Goal: Task Accomplishment & Management: Manage account settings

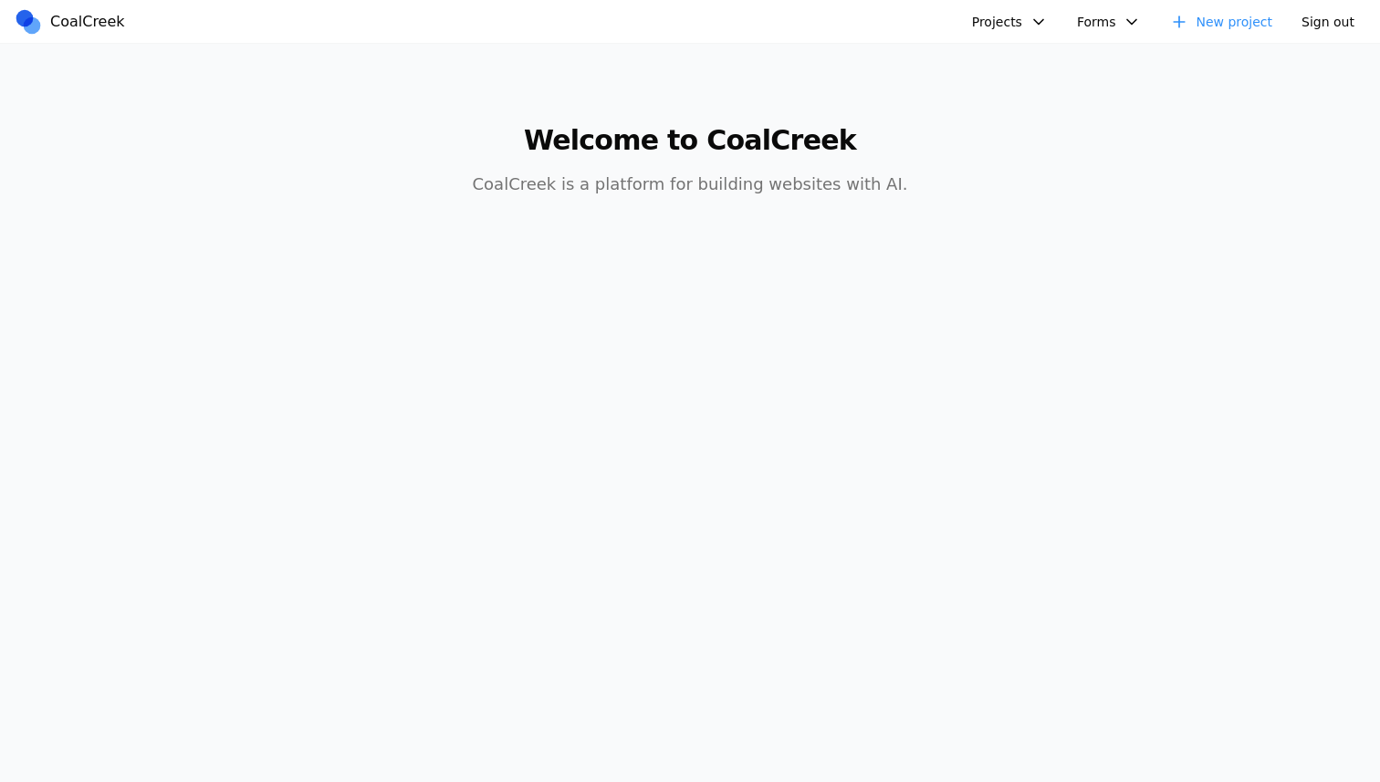
click at [1015, 25] on button "Projects" at bounding box center [1010, 21] width 98 height 27
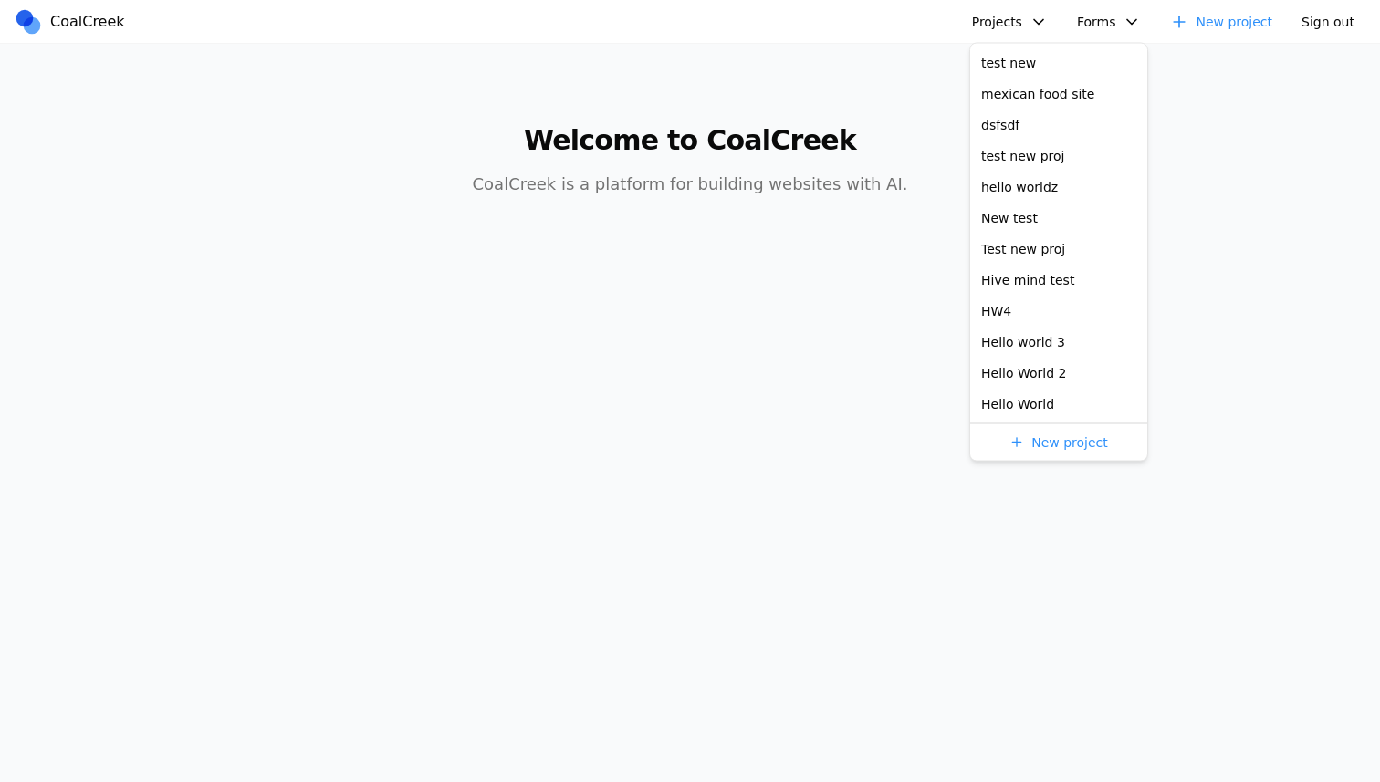
click at [1015, 25] on button "Projects" at bounding box center [1010, 21] width 98 height 27
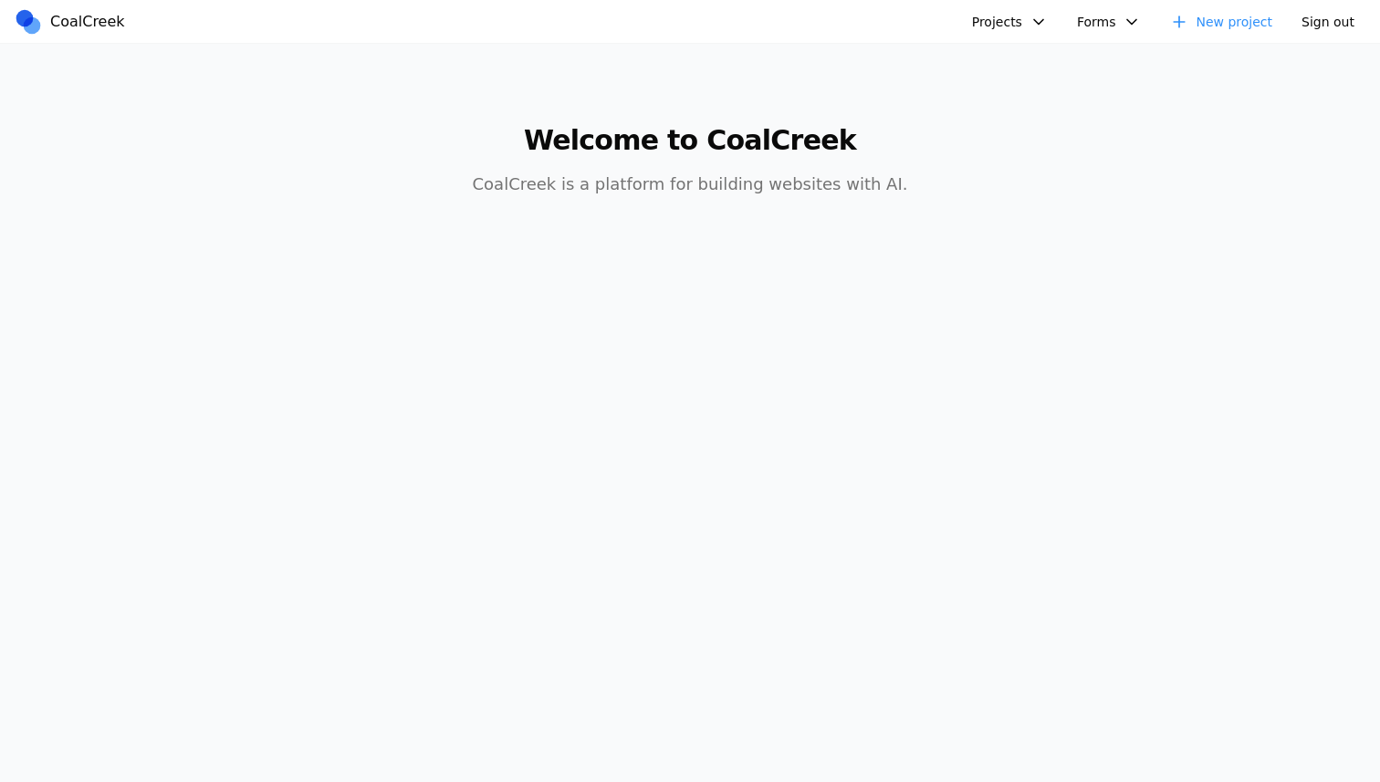
click at [1103, 25] on button "Forms" at bounding box center [1109, 21] width 87 height 27
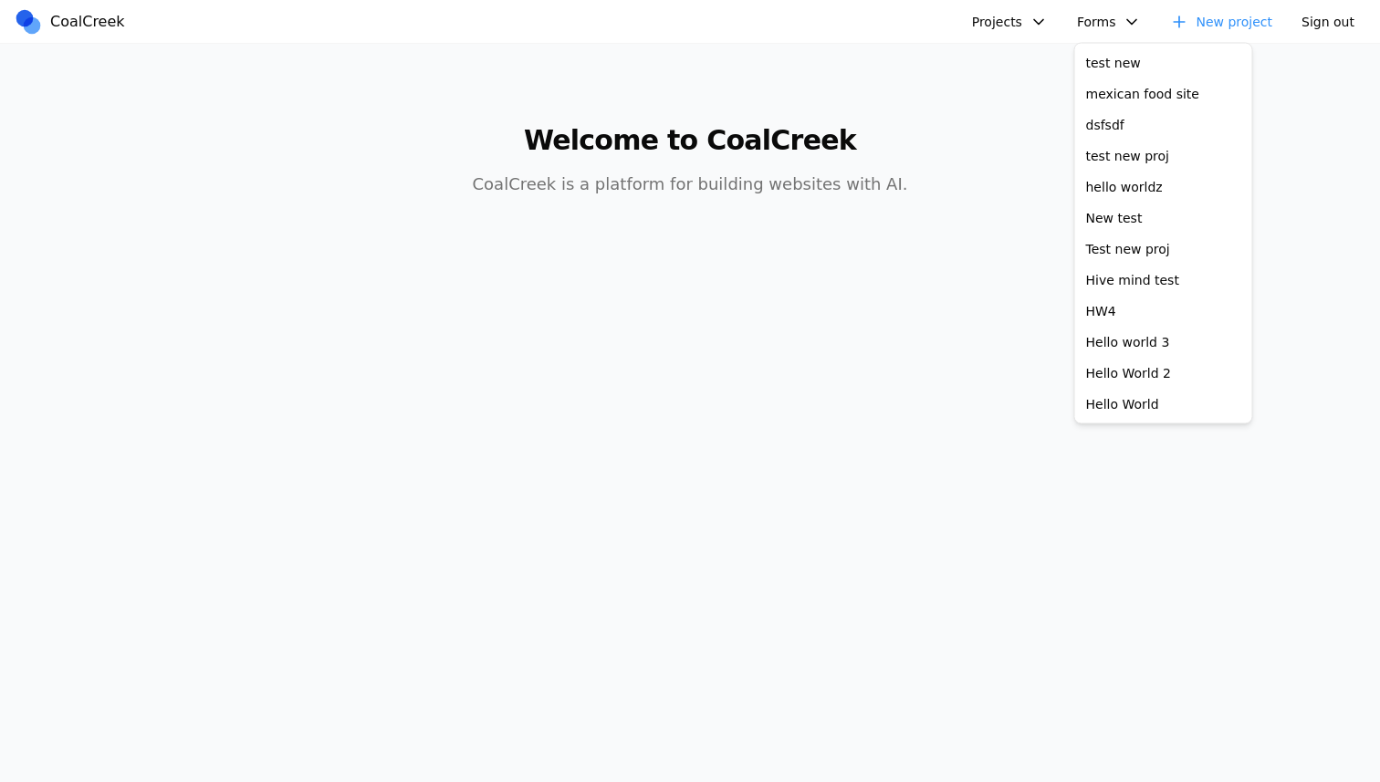
click at [1103, 25] on button "Forms" at bounding box center [1109, 21] width 87 height 27
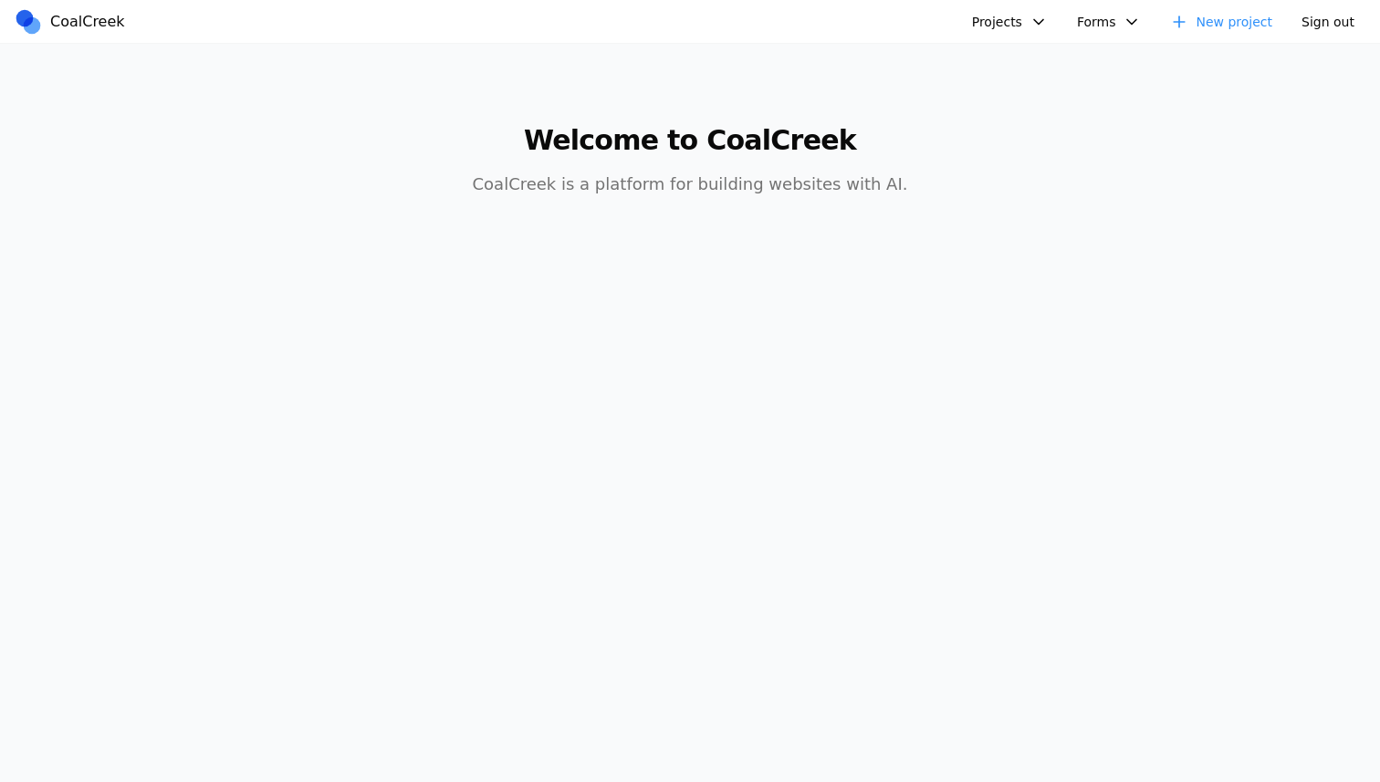
click at [94, 15] on span "CoalCreek" at bounding box center [87, 22] width 75 height 22
click at [1031, 20] on button "Projects" at bounding box center [1010, 21] width 98 height 27
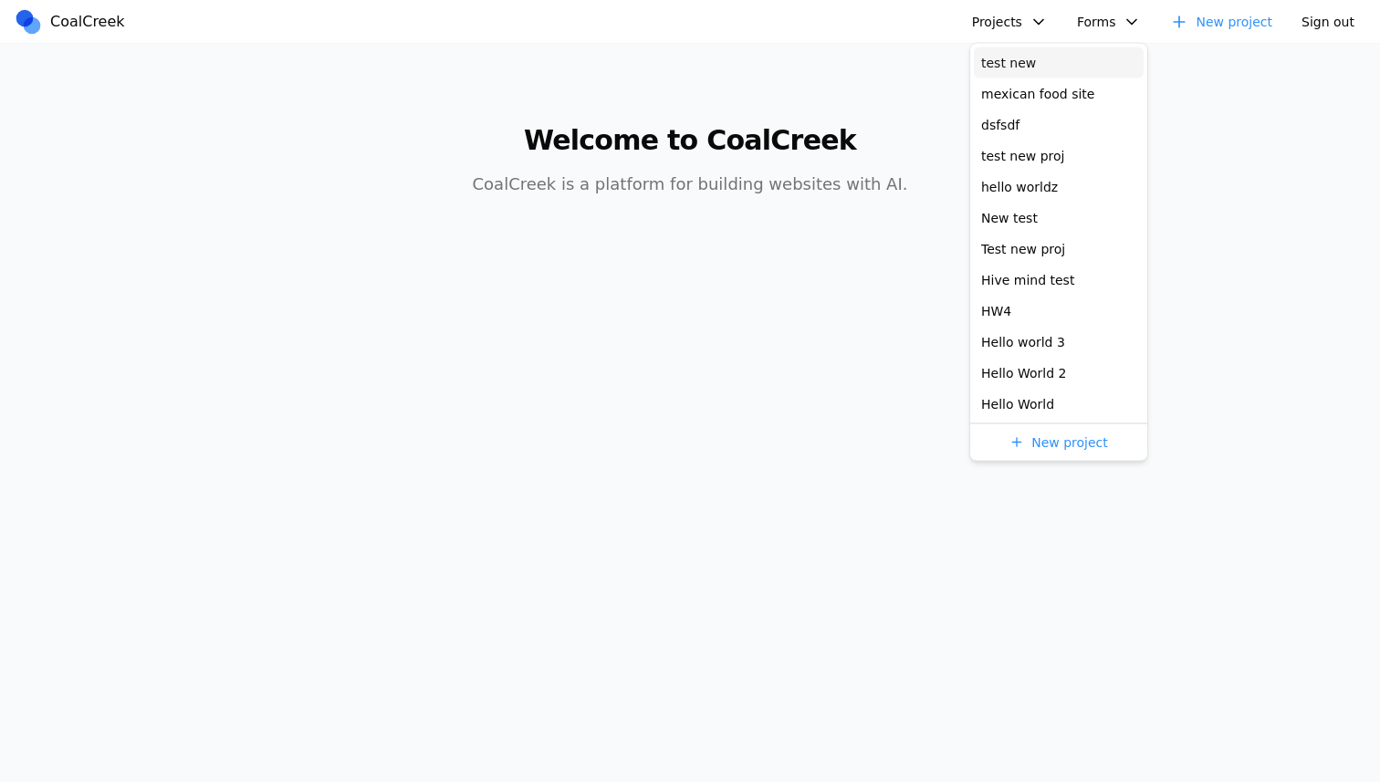
click at [1027, 69] on link "test new" at bounding box center [1059, 62] width 170 height 31
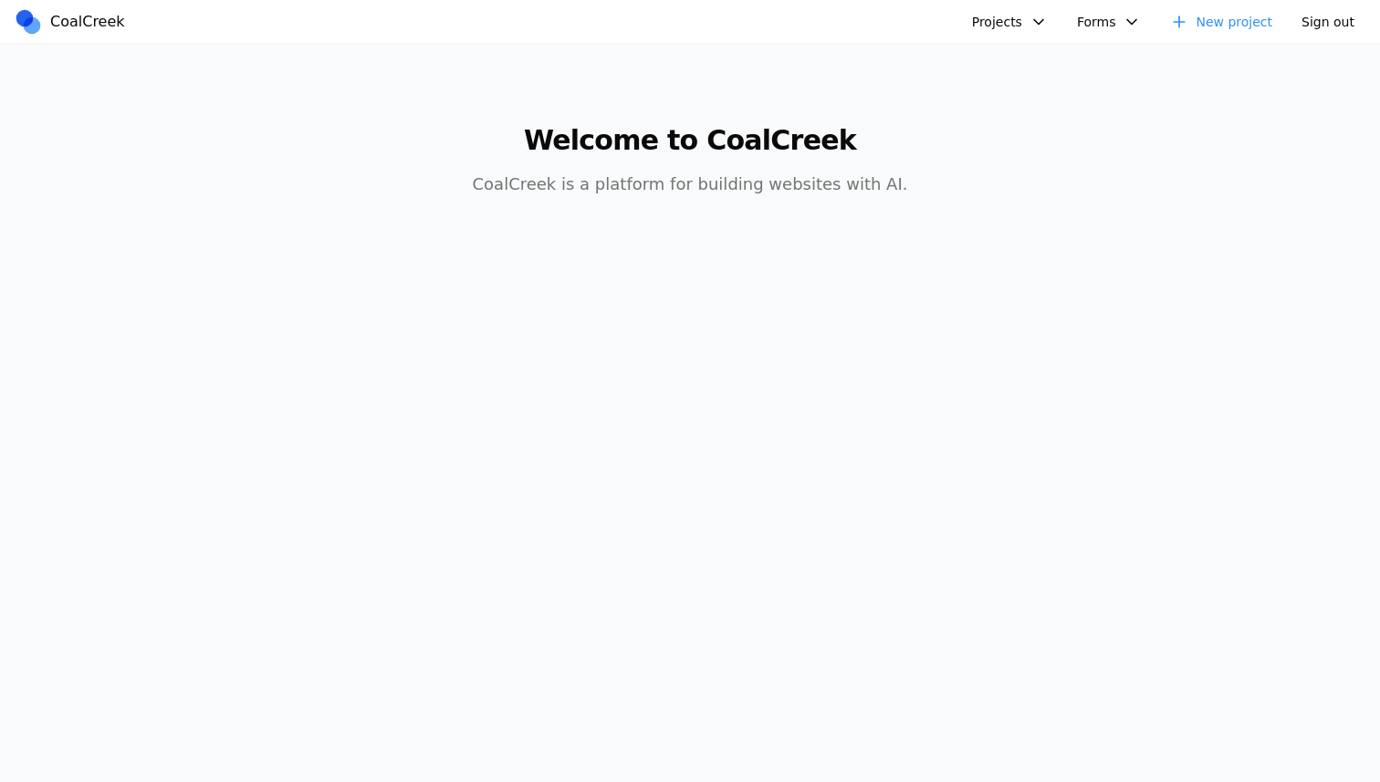
click at [1036, 28] on button "Projects" at bounding box center [1010, 21] width 98 height 27
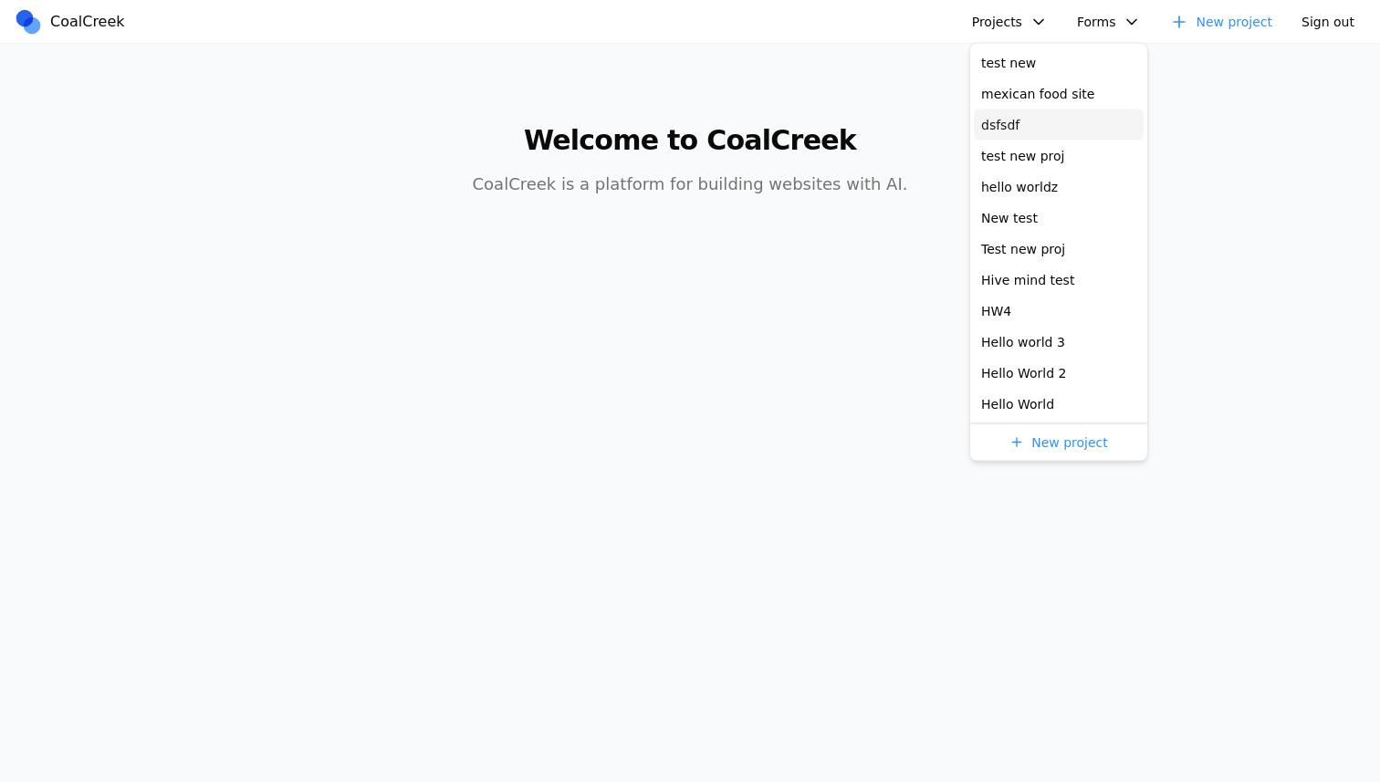
click at [1039, 130] on link "dsfsdf" at bounding box center [1059, 124] width 170 height 31
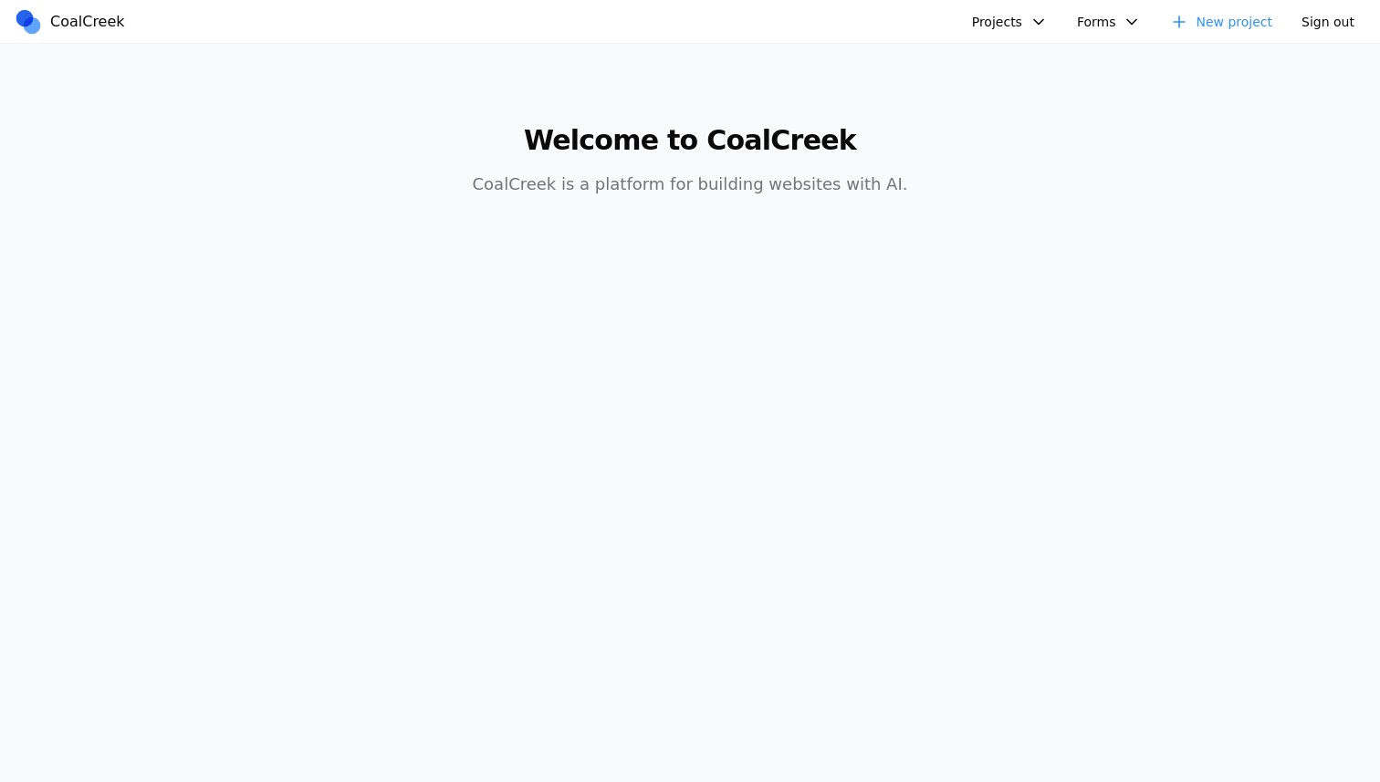
click at [1027, 26] on button "Projects" at bounding box center [1010, 21] width 98 height 27
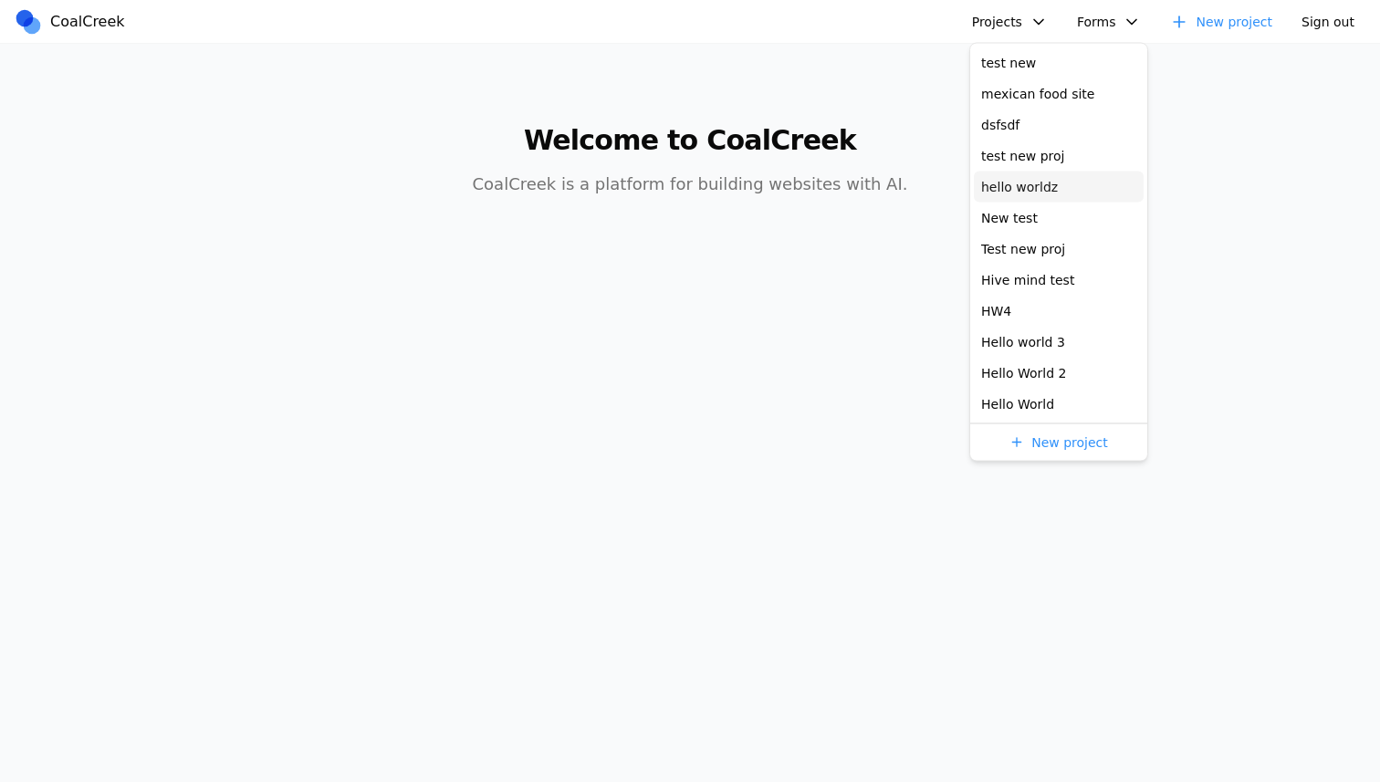
click at [1054, 184] on link "hello worldz" at bounding box center [1059, 187] width 170 height 31
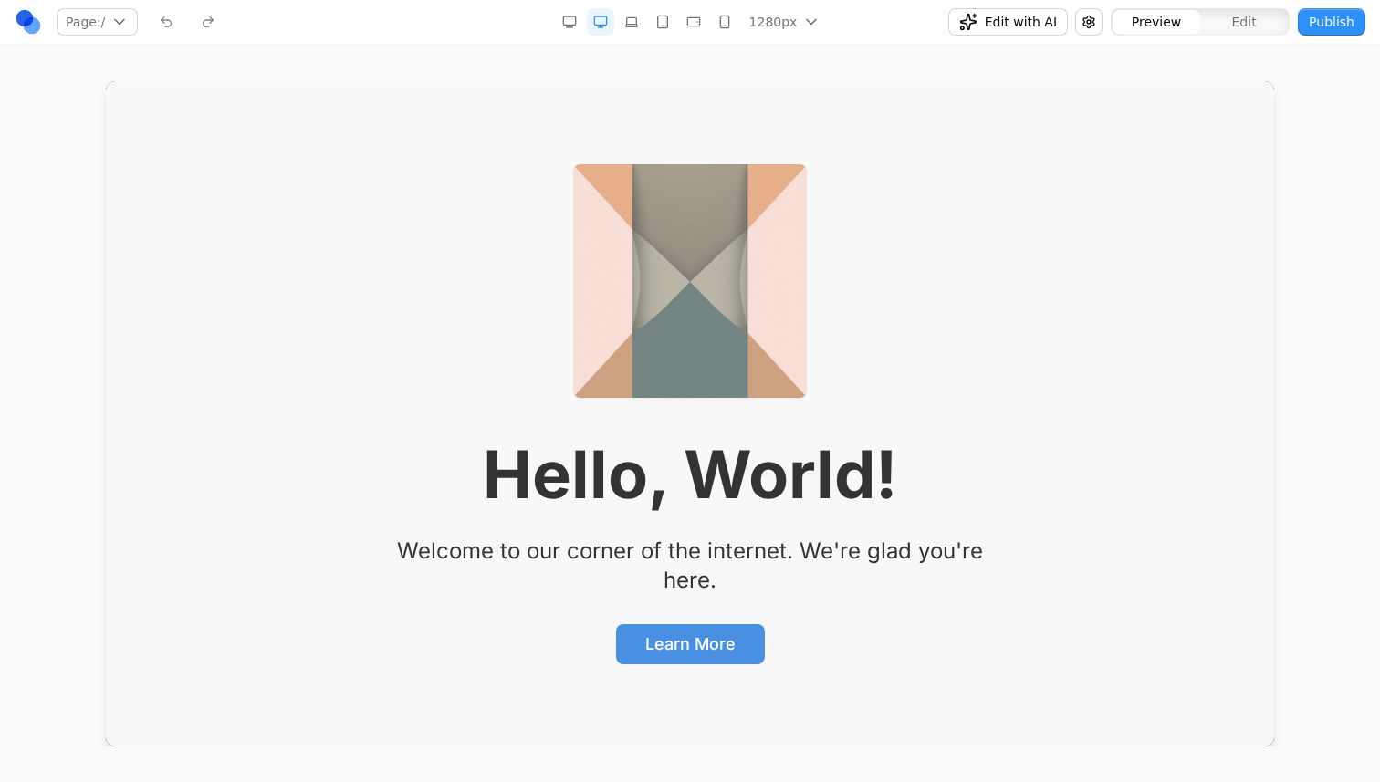
click at [208, 26] on div "Page: / / Manage pages" at bounding box center [235, 21] width 441 height 29
click at [172, 26] on div "Page: / / Manage pages" at bounding box center [235, 21] width 441 height 29
click at [1225, 35] on div "Preview Edit" at bounding box center [1200, 21] width 181 height 29
click at [1229, 21] on button "Edit" at bounding box center [1244, 22] width 88 height 24
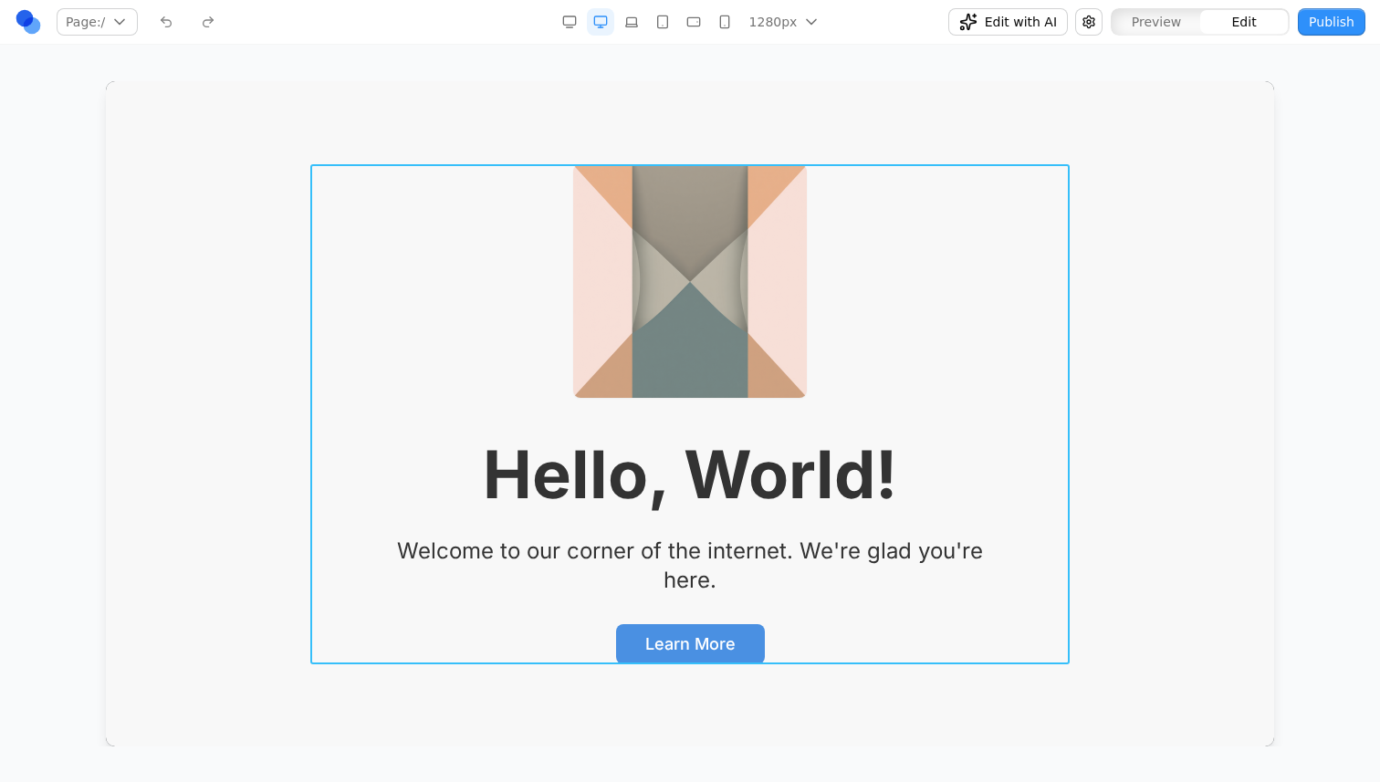
click at [804, 495] on h1 "Hello, World!" at bounding box center [689, 475] width 759 height 66
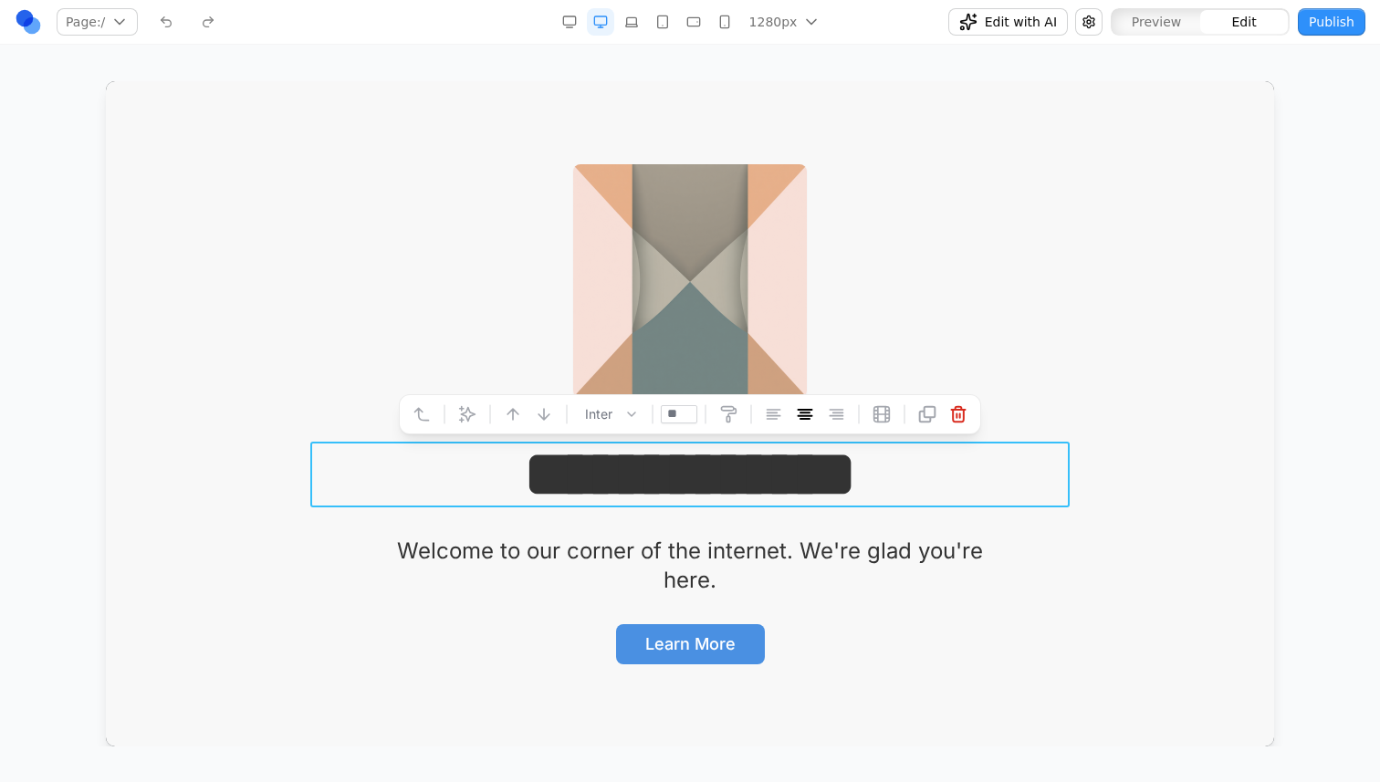
click at [933, 497] on h1 "**********" at bounding box center [689, 475] width 759 height 66
click at [1344, 522] on div "Page: / / Manage pages 1280px 1536px 1280px 1024px 768px 480px 375px Edit with …" at bounding box center [690, 373] width 1380 height 746
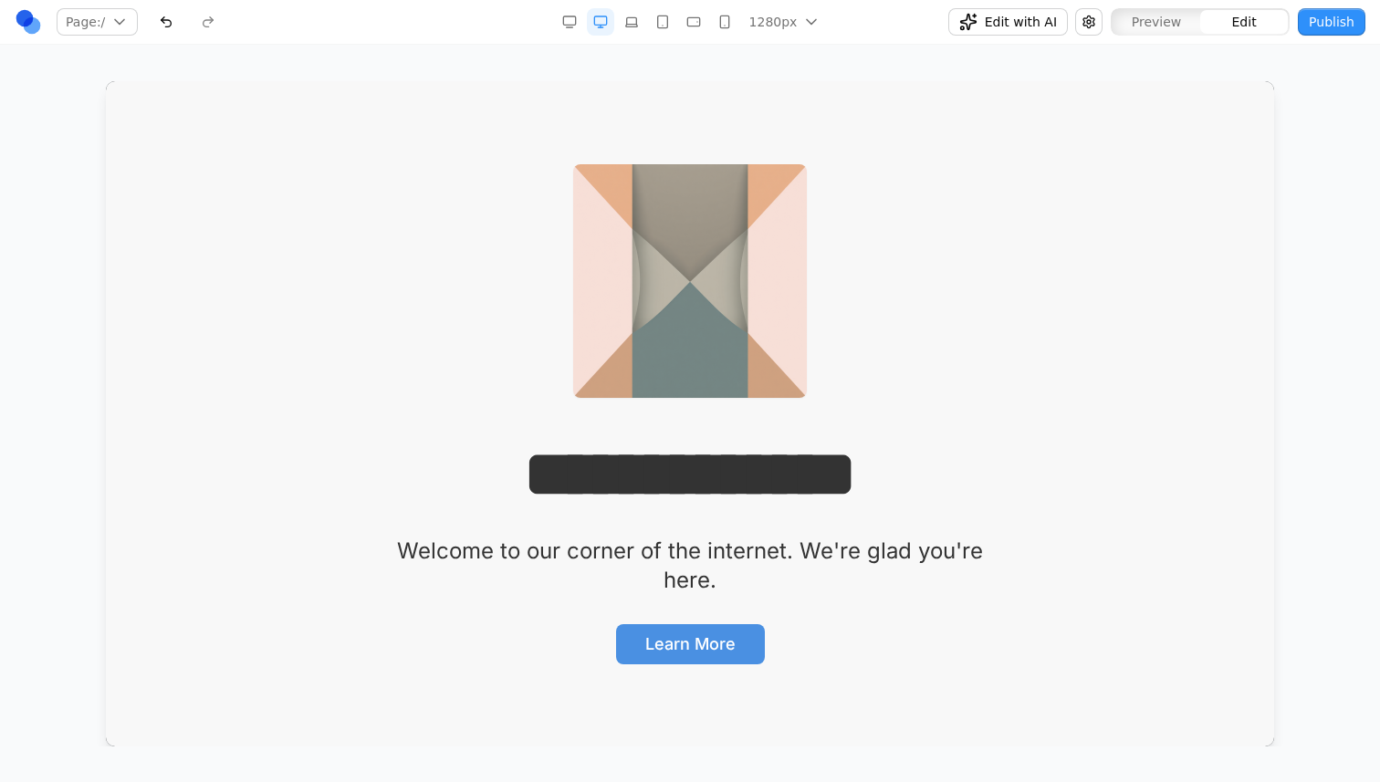
click at [171, 28] on button "button" at bounding box center [165, 21] width 27 height 27
click at [214, 27] on button "button" at bounding box center [207, 21] width 27 height 27
click at [1295, 427] on div at bounding box center [689, 413] width 1307 height 665
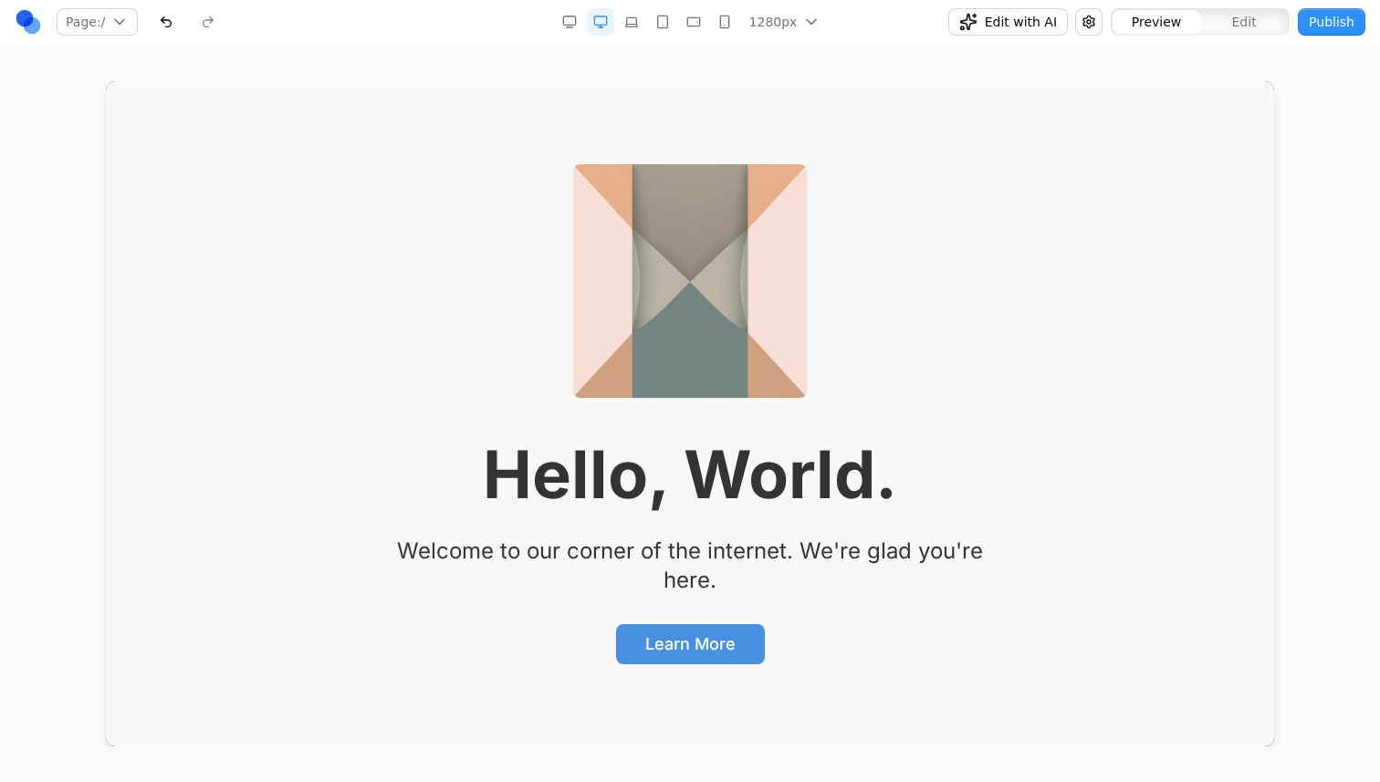
click at [29, 32] on link at bounding box center [28, 21] width 27 height 27
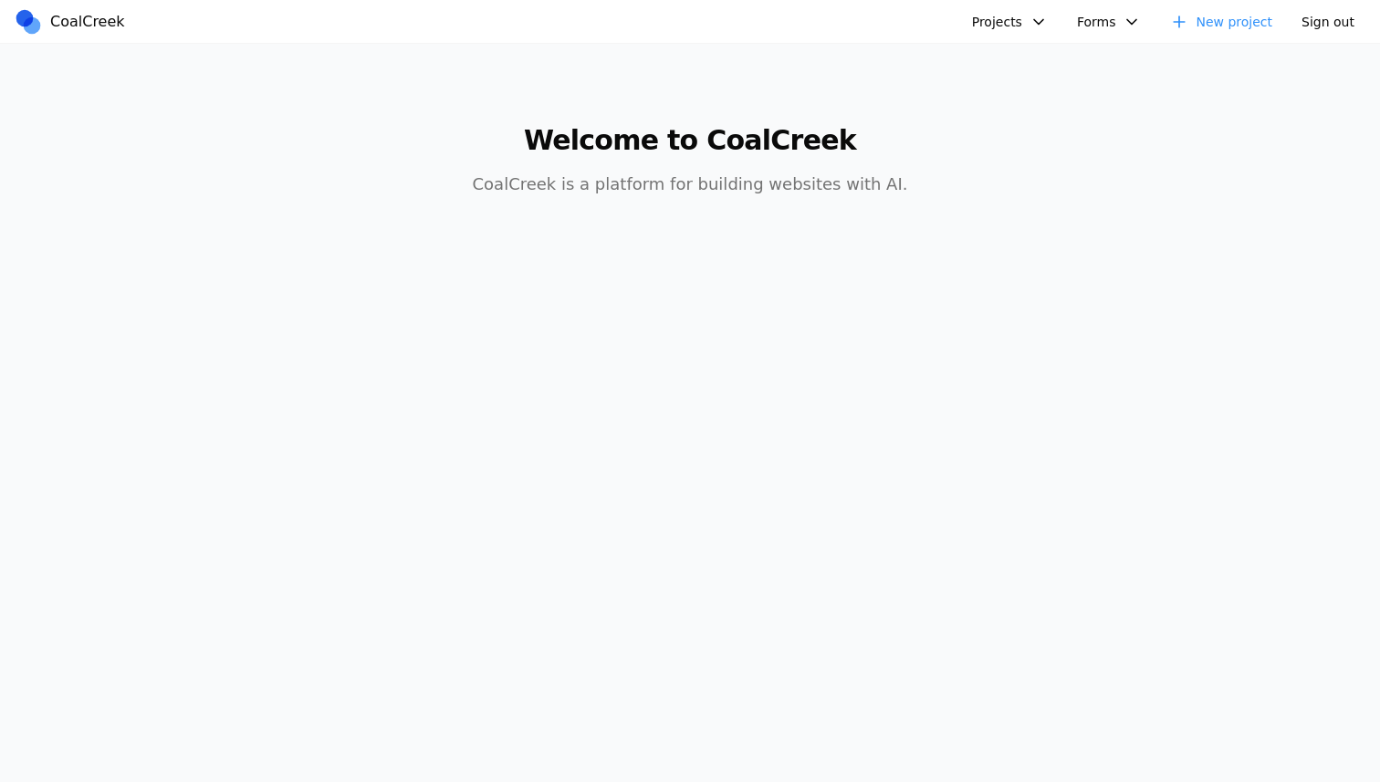
click at [1006, 13] on button "Projects" at bounding box center [1010, 21] width 98 height 27
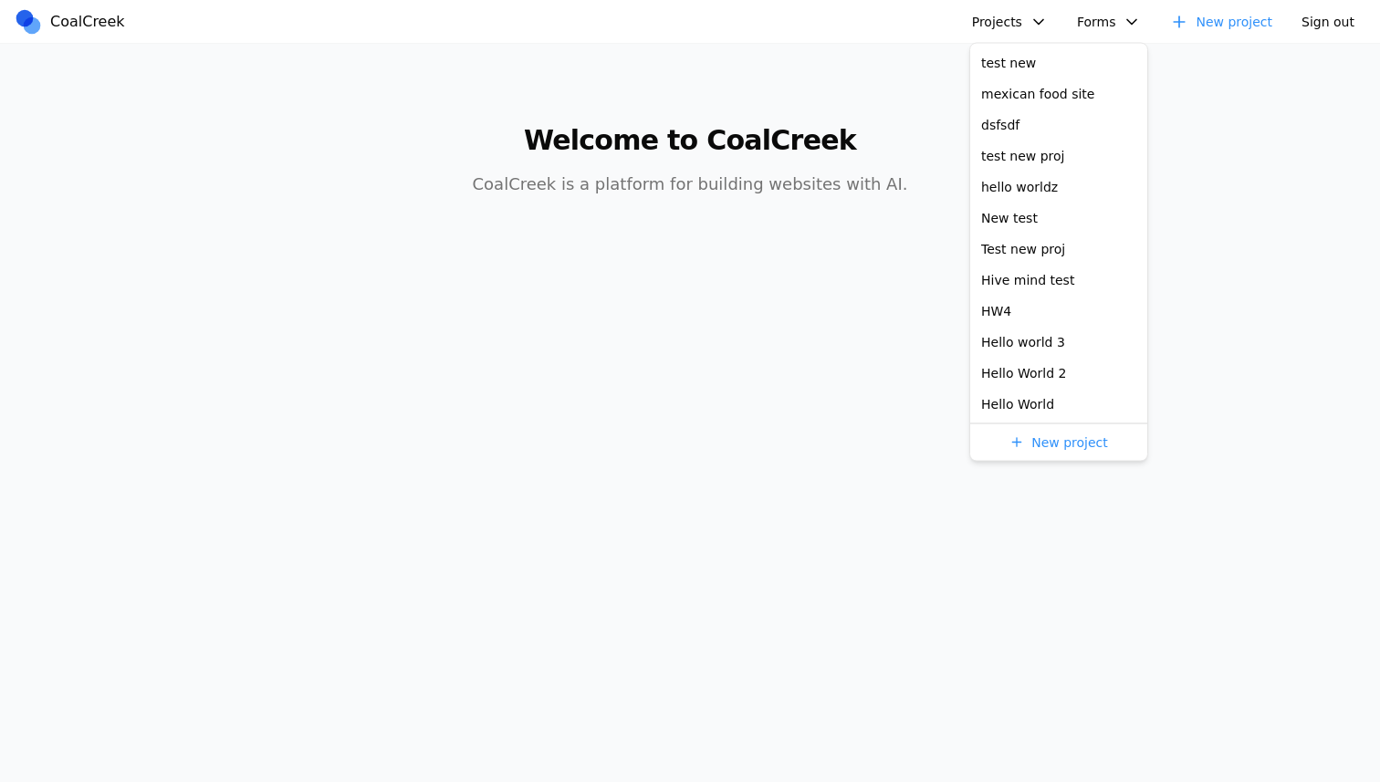
click at [1012, 16] on button "Projects" at bounding box center [1010, 21] width 98 height 27
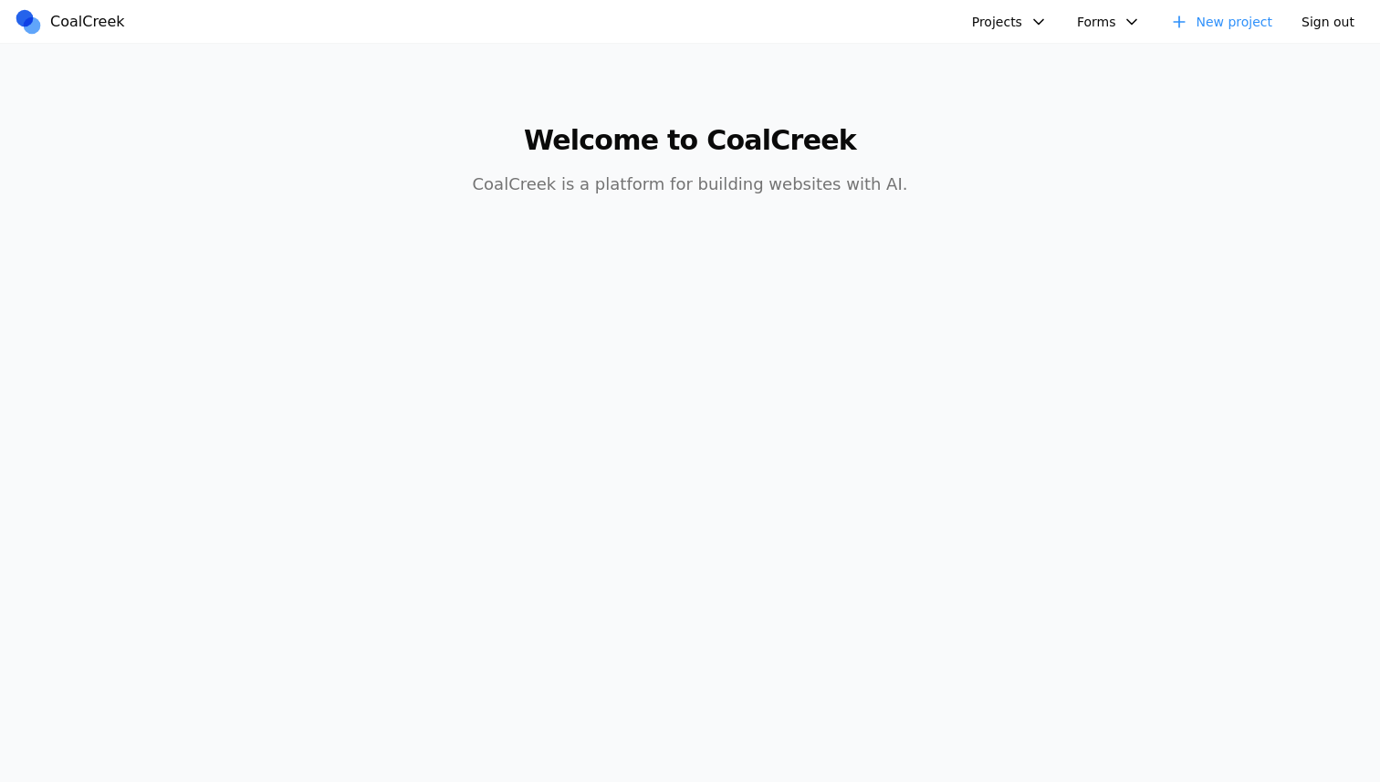
click at [1027, 22] on button "Projects" at bounding box center [1010, 21] width 98 height 27
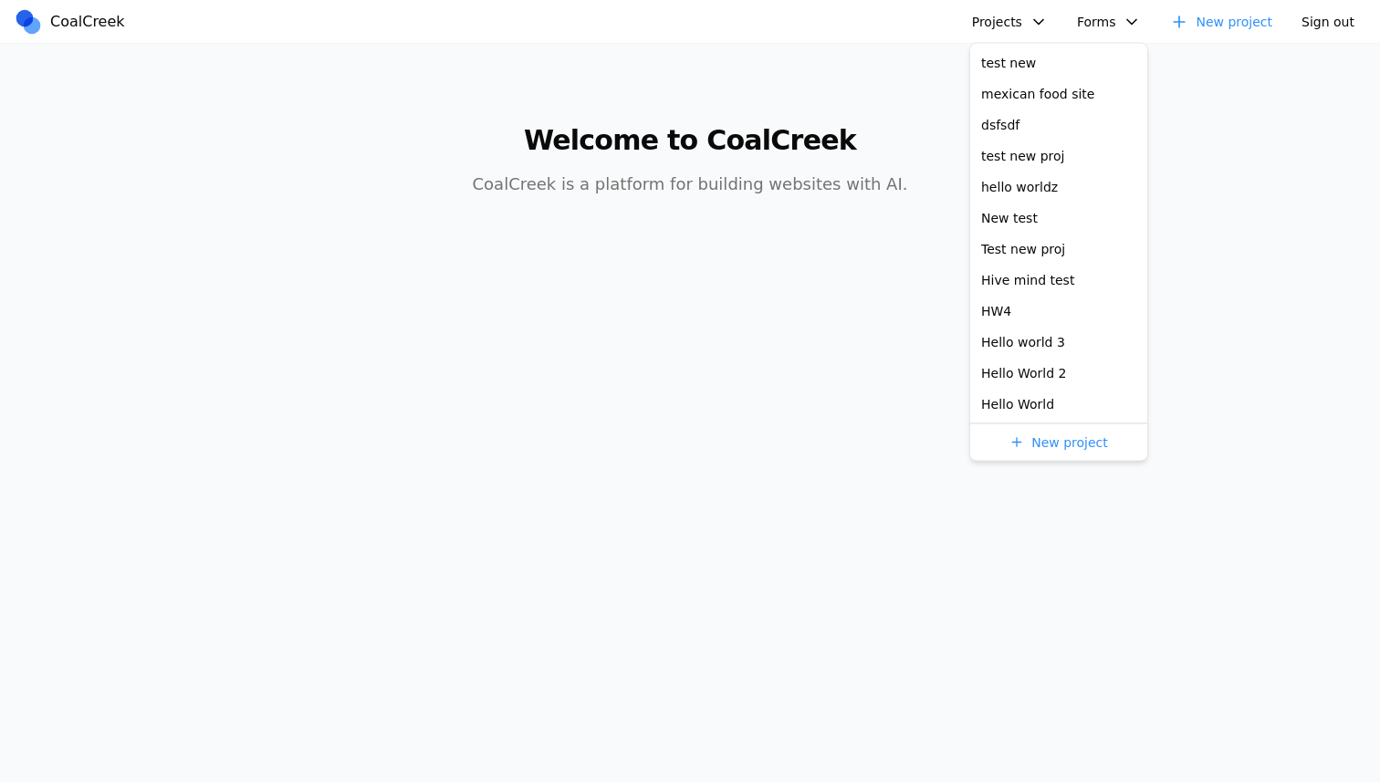
click at [1104, 23] on button "Forms" at bounding box center [1109, 21] width 87 height 27
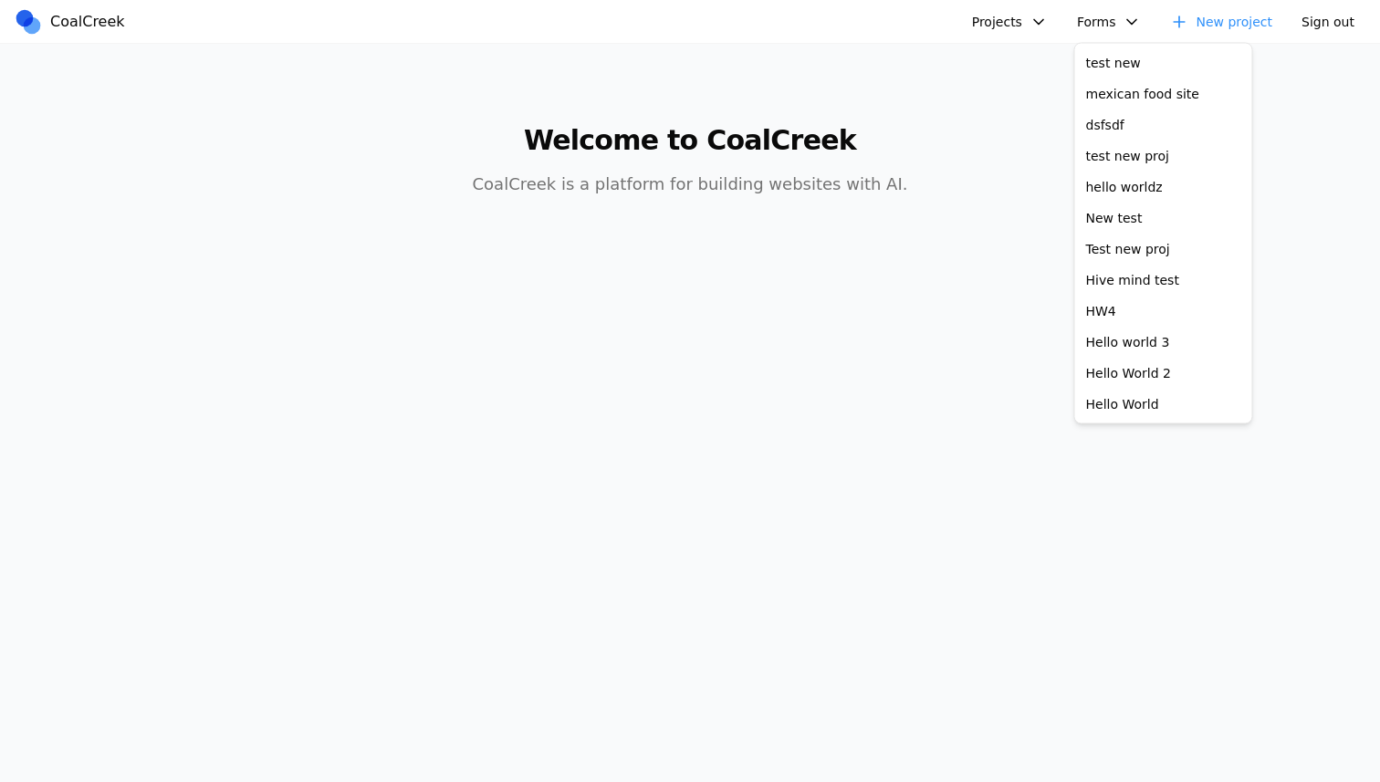
click at [1039, 25] on button "Projects" at bounding box center [1010, 21] width 98 height 27
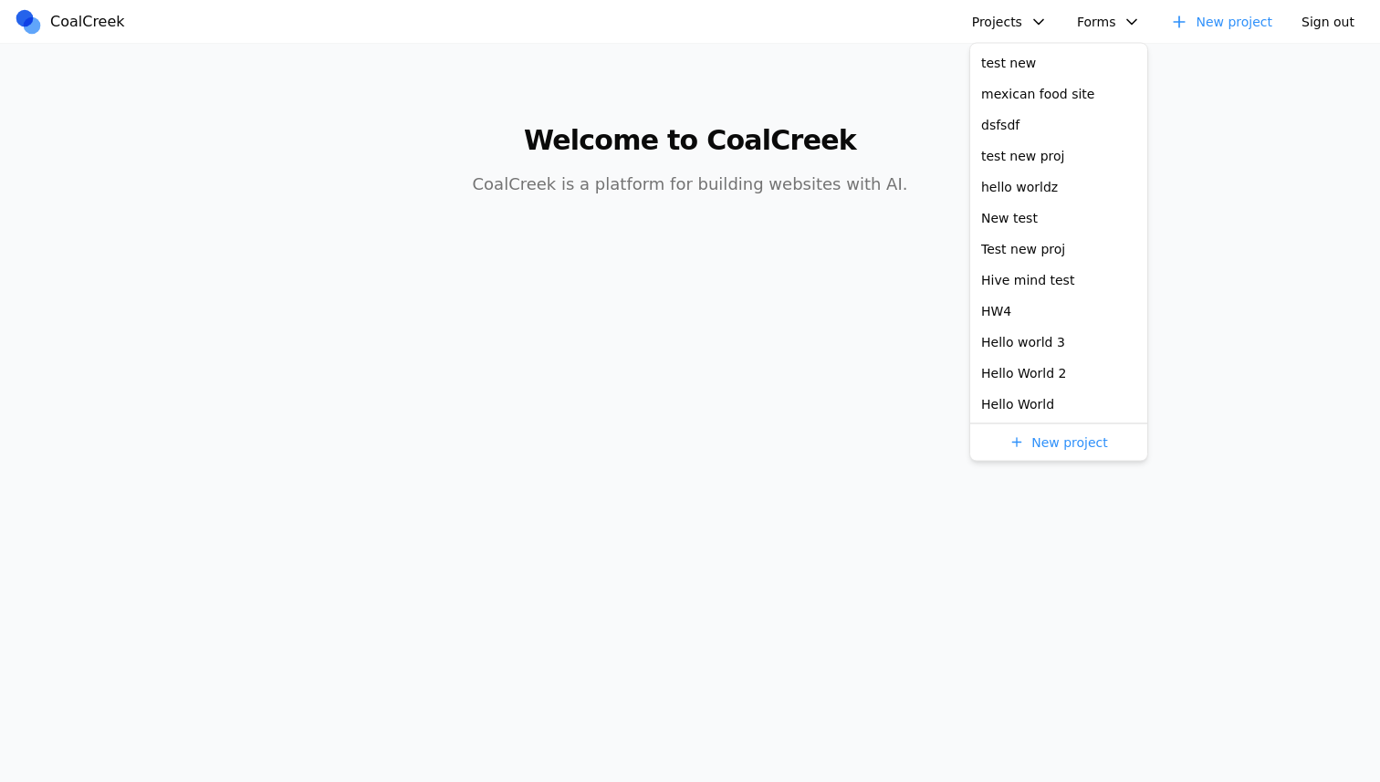
click at [1028, 16] on button "Projects" at bounding box center [1010, 21] width 98 height 27
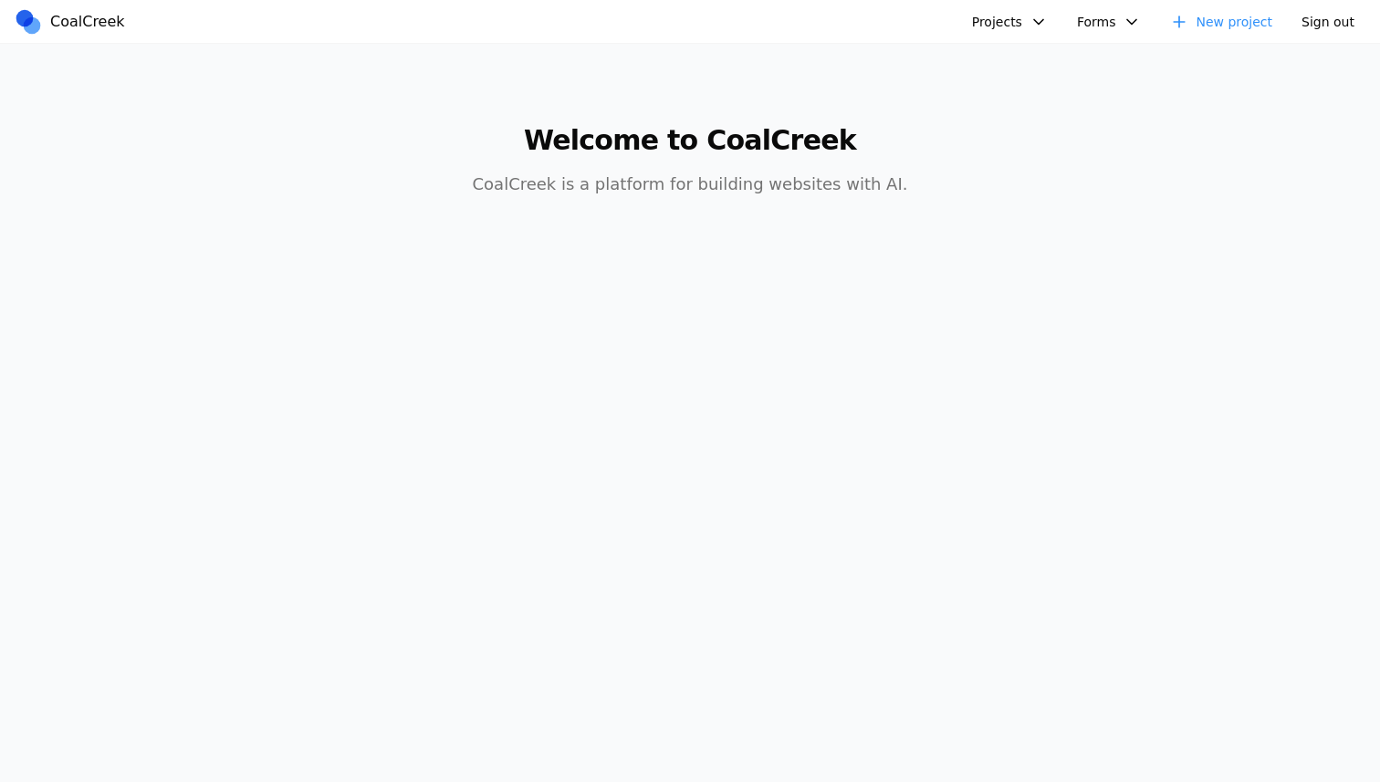
click at [1028, 16] on button "Projects" at bounding box center [1010, 21] width 98 height 27
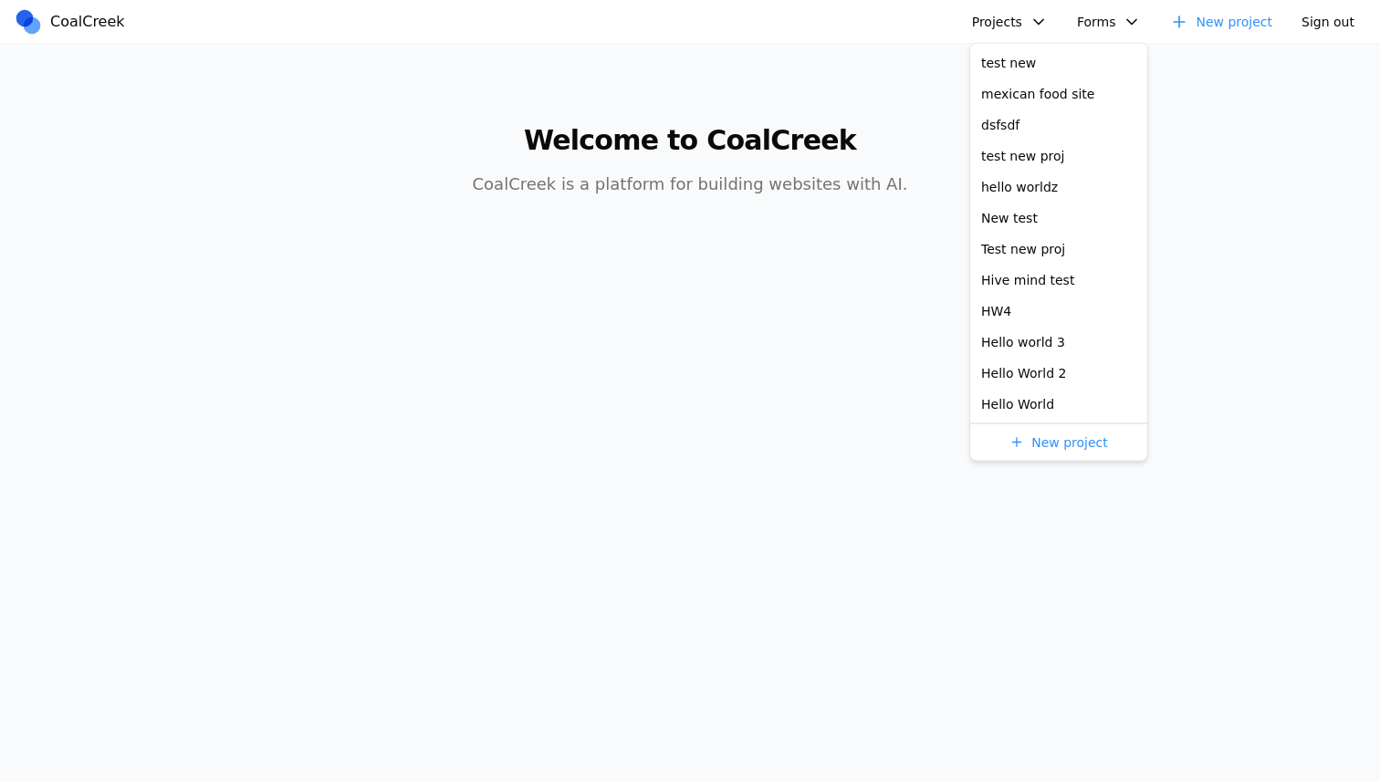
click at [1028, 16] on button "Projects" at bounding box center [1010, 21] width 98 height 27
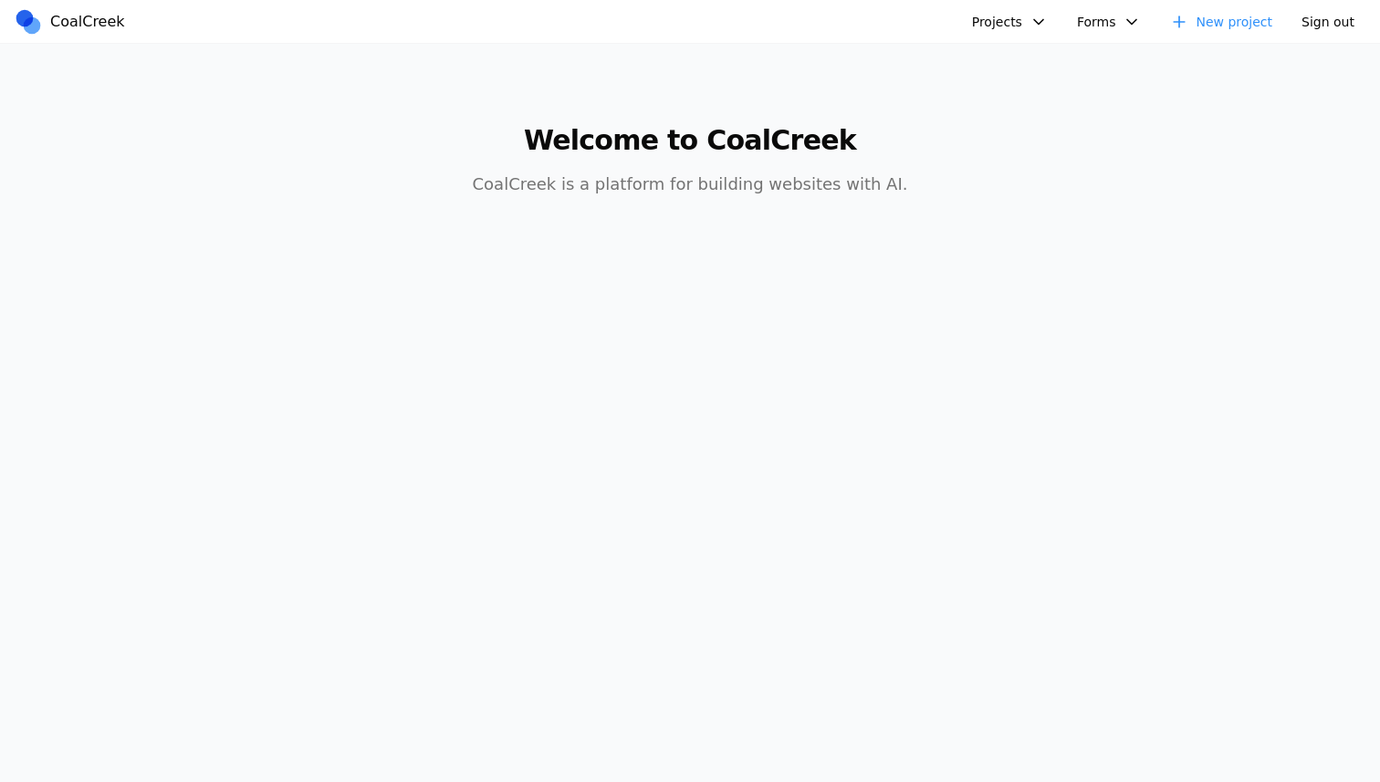
click at [1110, 27] on button "Forms" at bounding box center [1109, 21] width 87 height 27
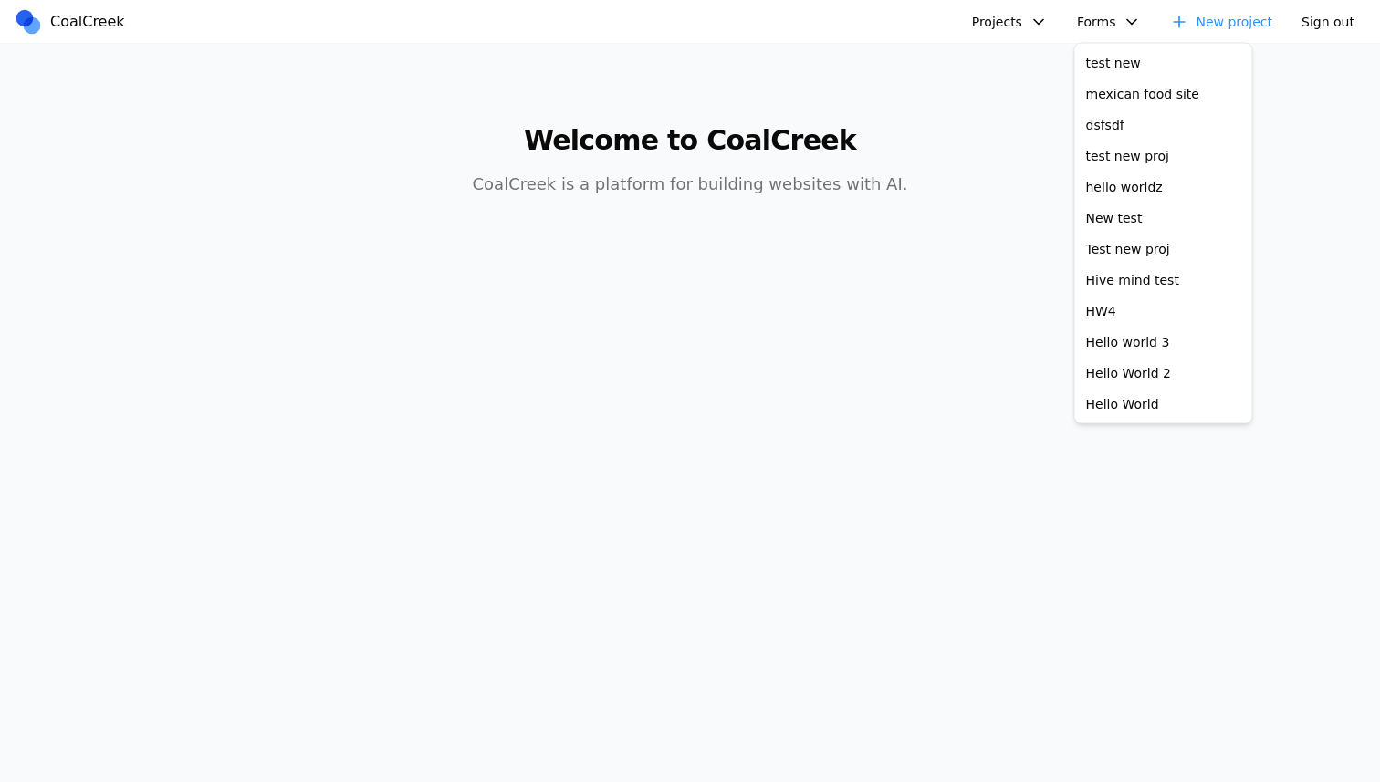
click at [1110, 27] on button "Forms" at bounding box center [1109, 21] width 87 height 27
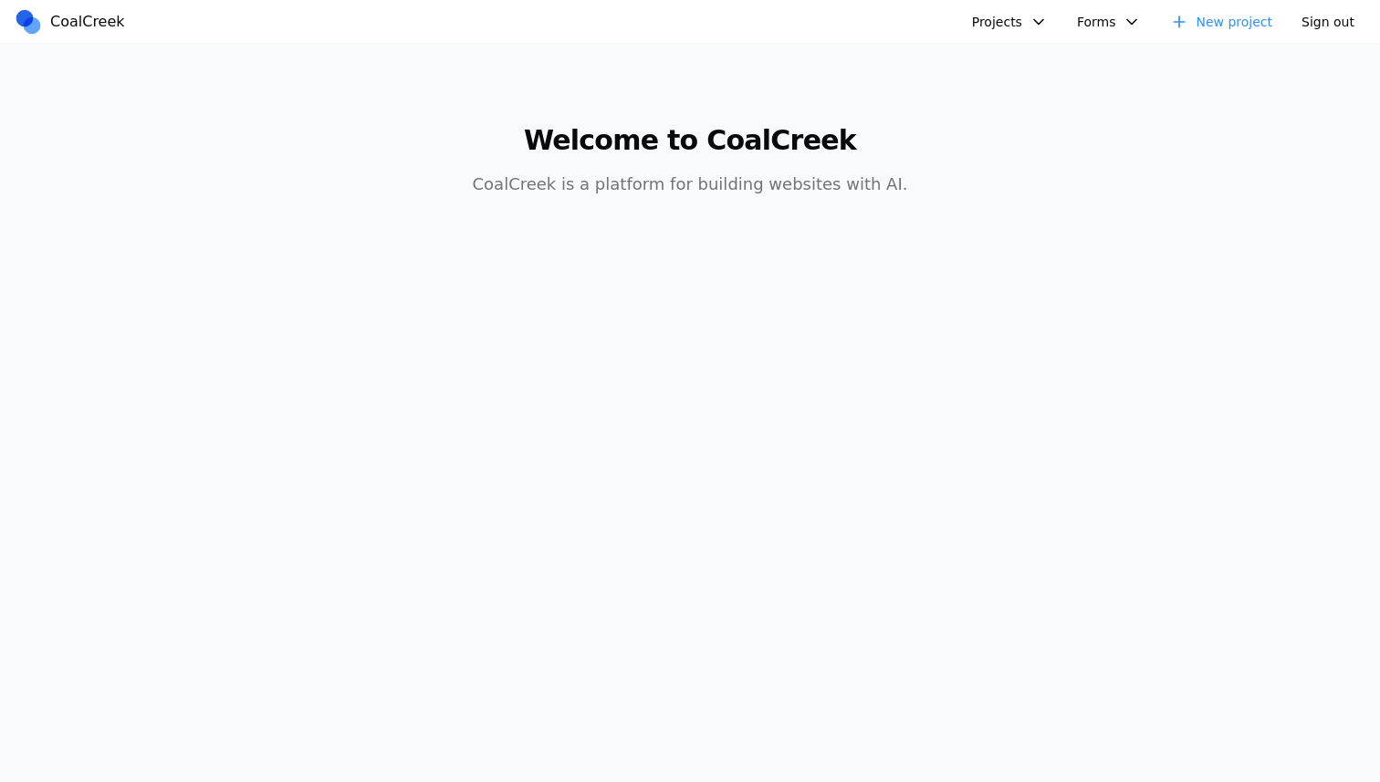
click at [986, 28] on button "Projects" at bounding box center [1010, 21] width 98 height 27
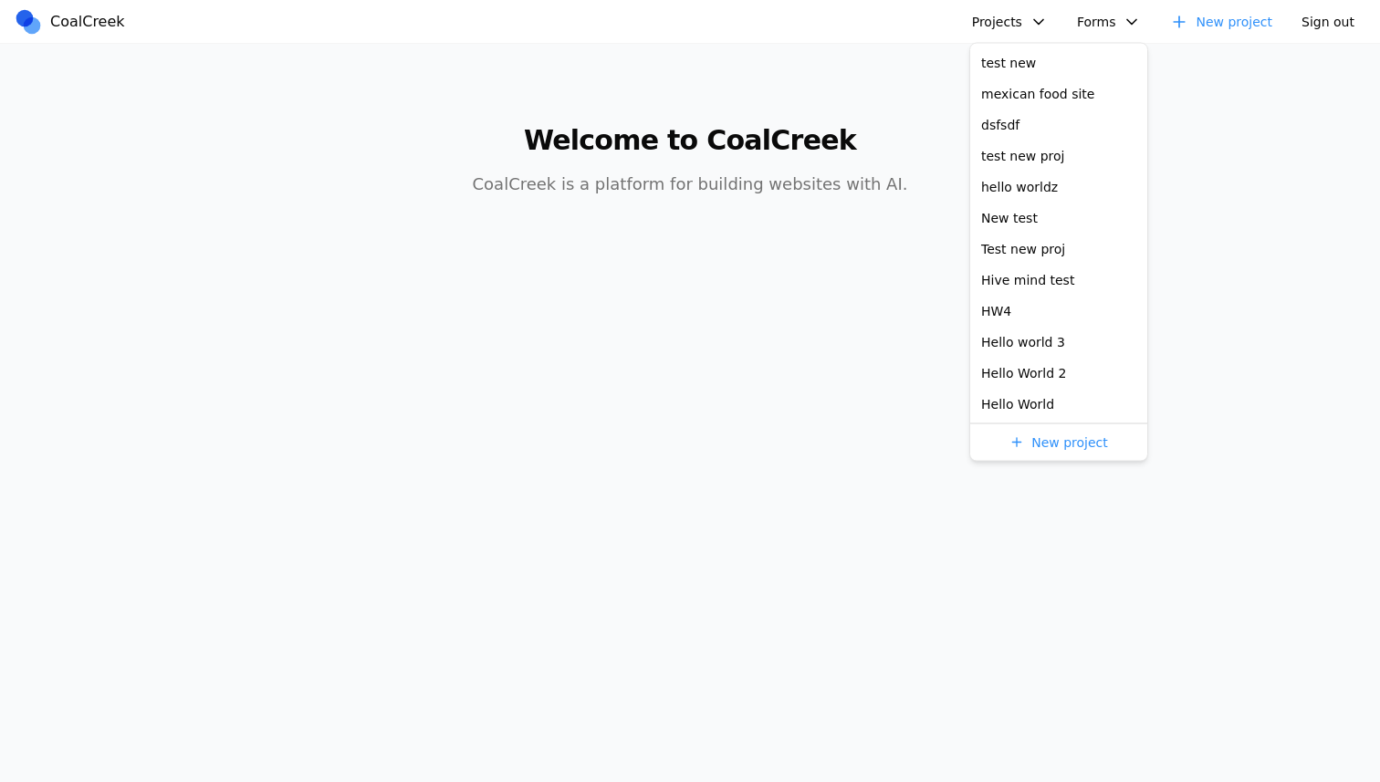
click at [986, 28] on button "Projects" at bounding box center [1010, 21] width 98 height 27
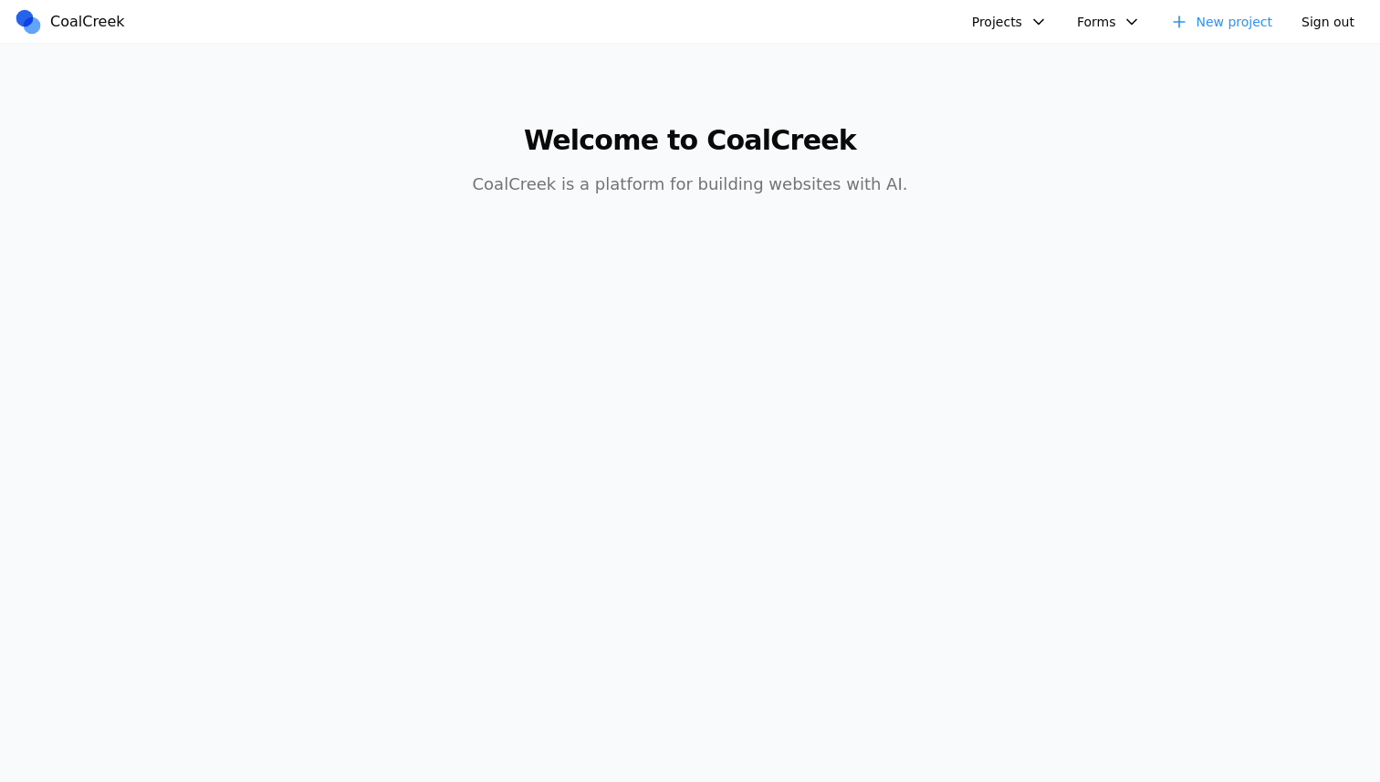
click at [1108, 28] on button "Forms" at bounding box center [1109, 21] width 87 height 27
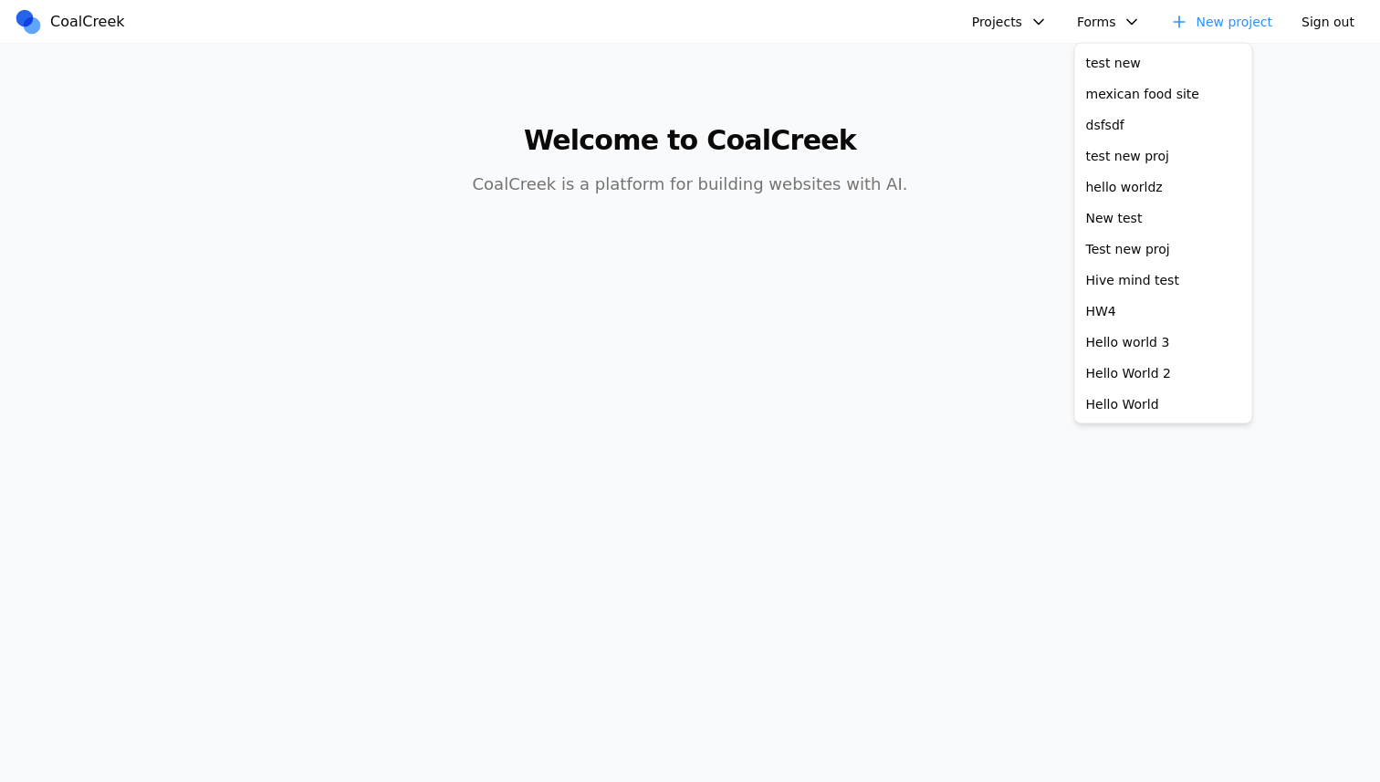
click at [1108, 28] on button "Forms" at bounding box center [1109, 21] width 87 height 27
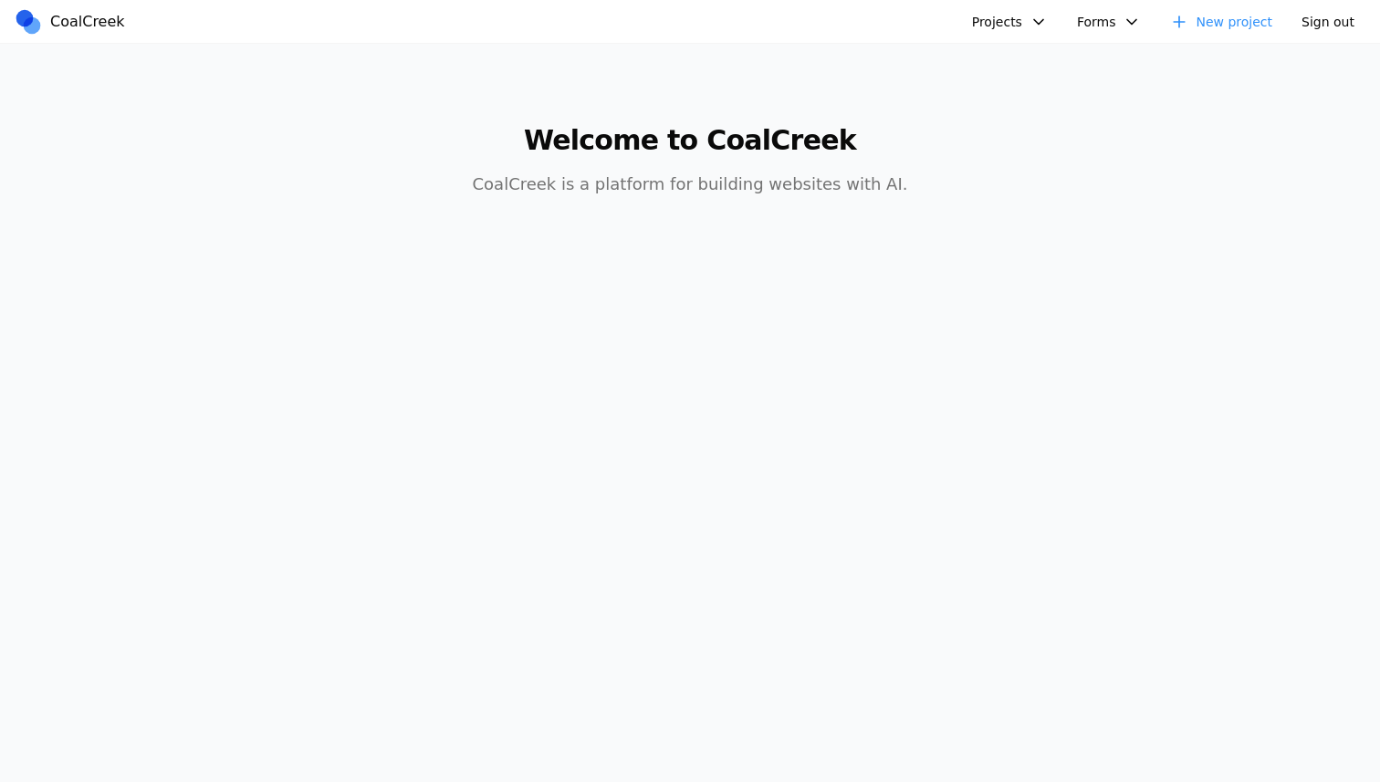
click at [1012, 32] on button "Projects" at bounding box center [1010, 21] width 98 height 27
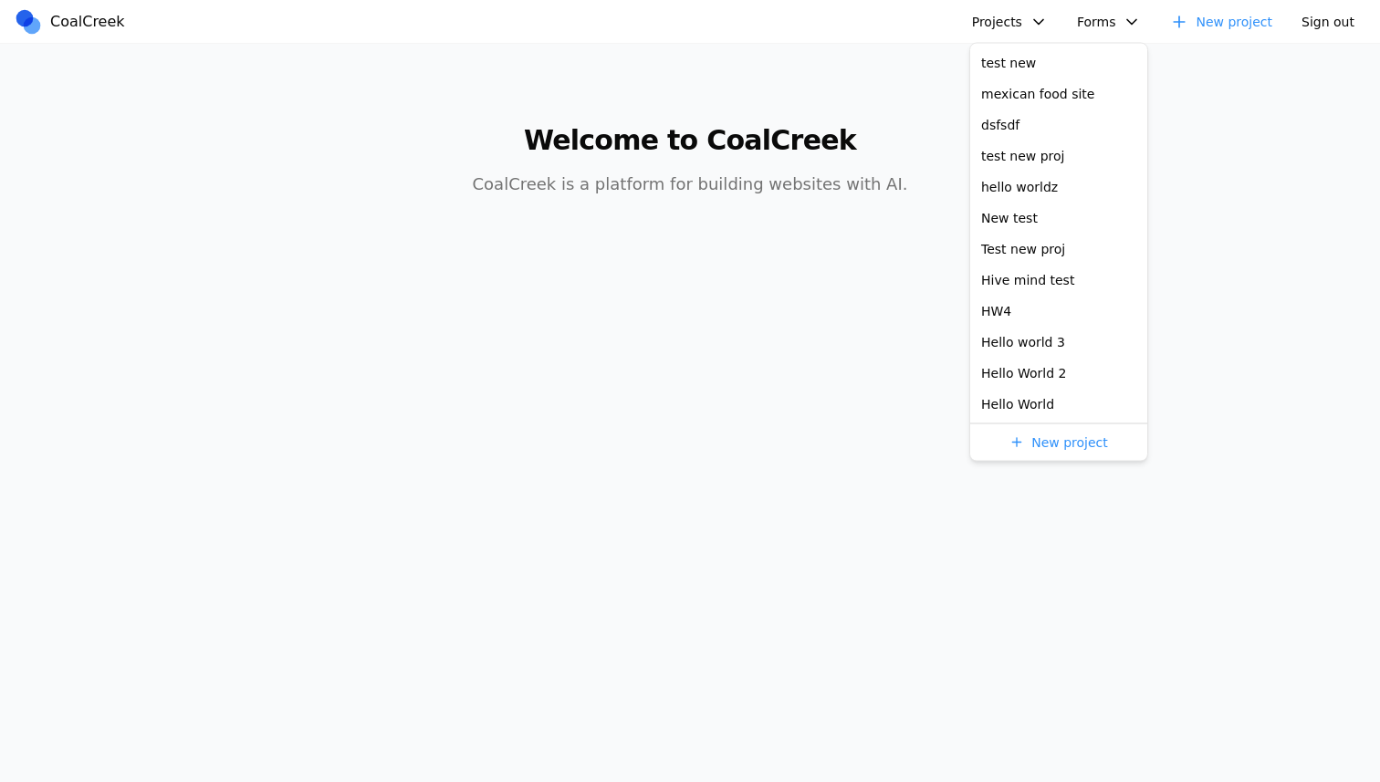
click at [1012, 32] on button "Projects" at bounding box center [1010, 21] width 98 height 27
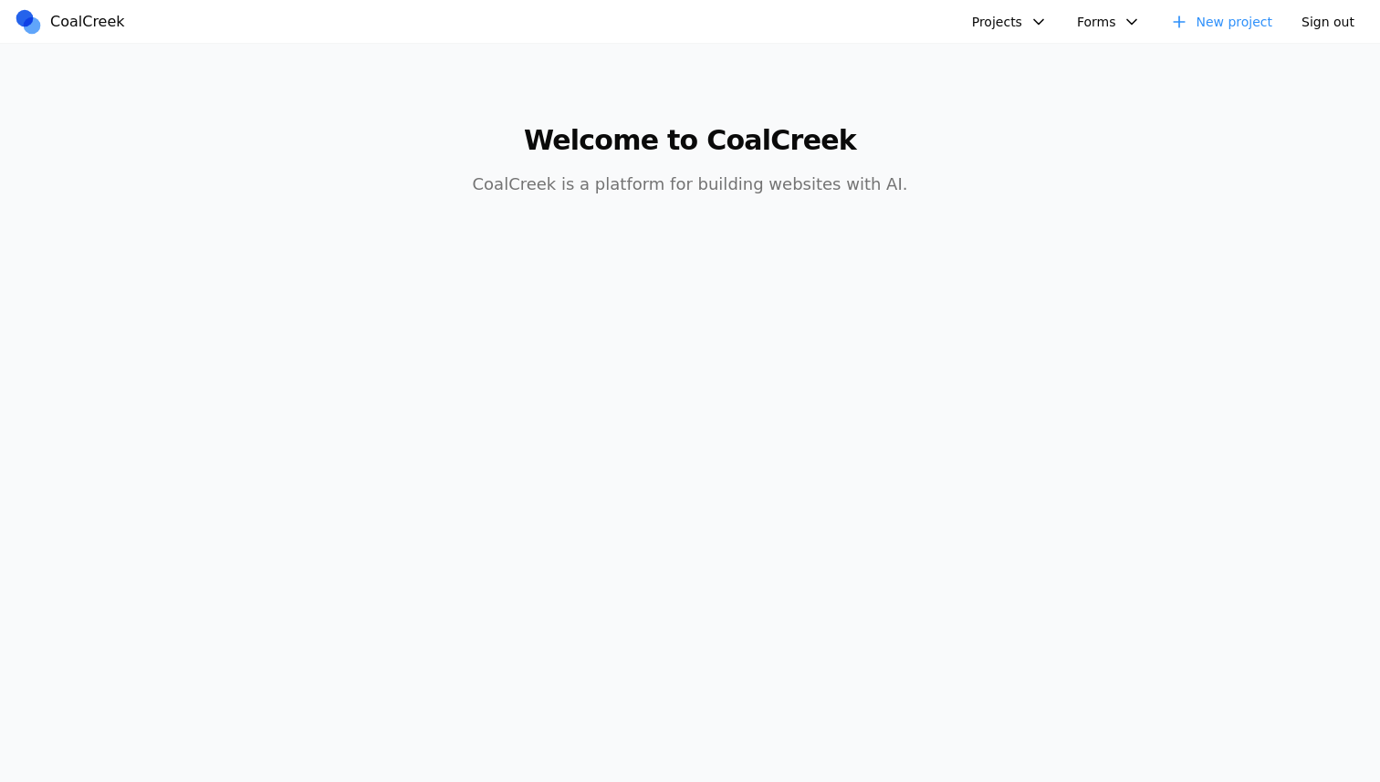
click at [1012, 32] on button "Projects" at bounding box center [1010, 21] width 98 height 27
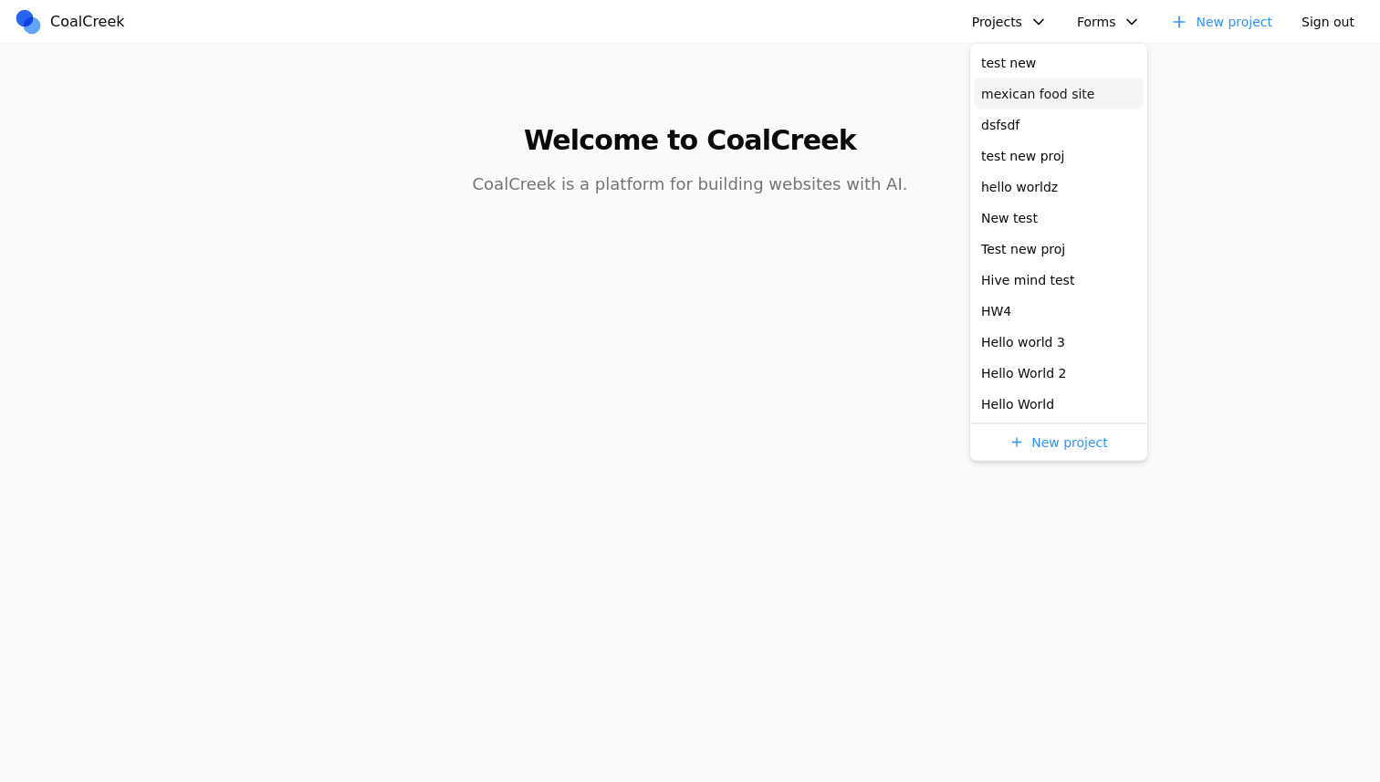
click at [1020, 104] on link "mexican food site" at bounding box center [1059, 93] width 170 height 31
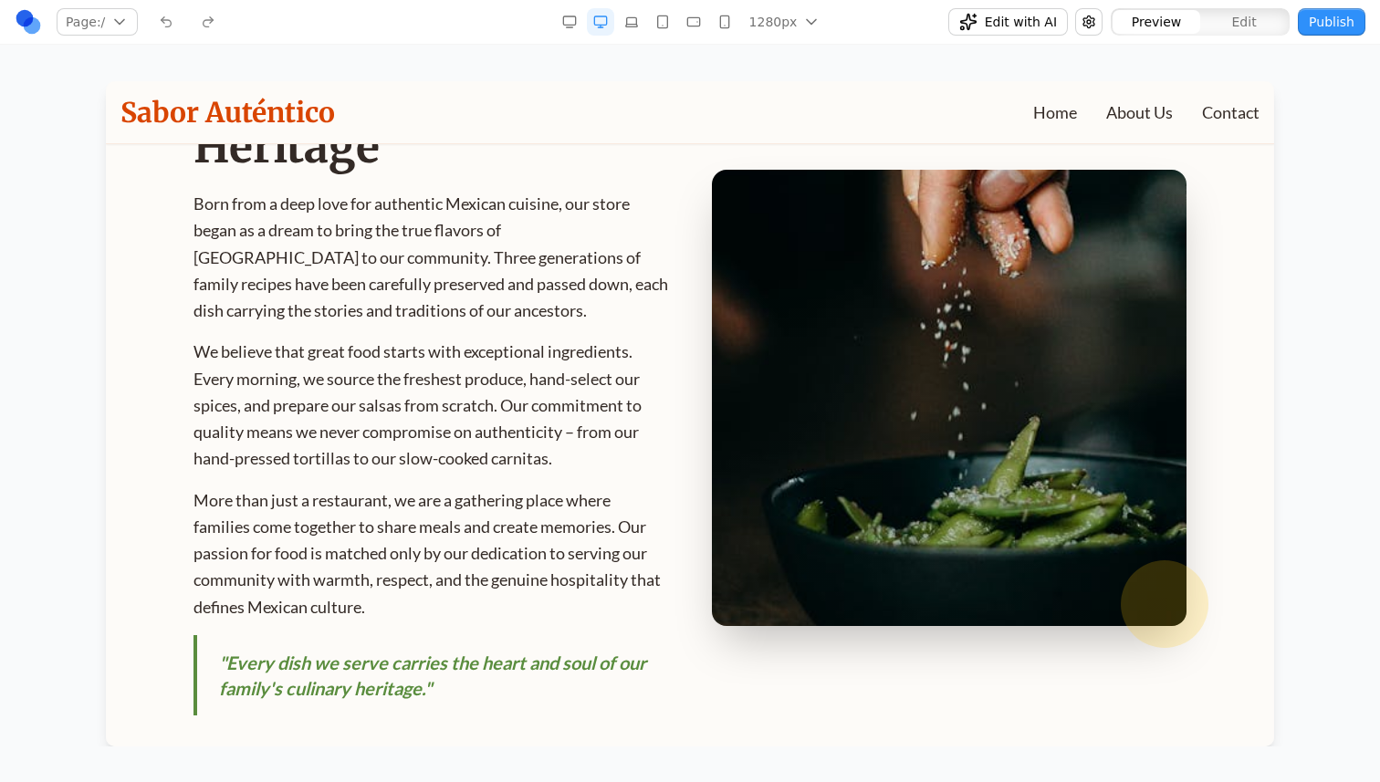
scroll to position [774, 0]
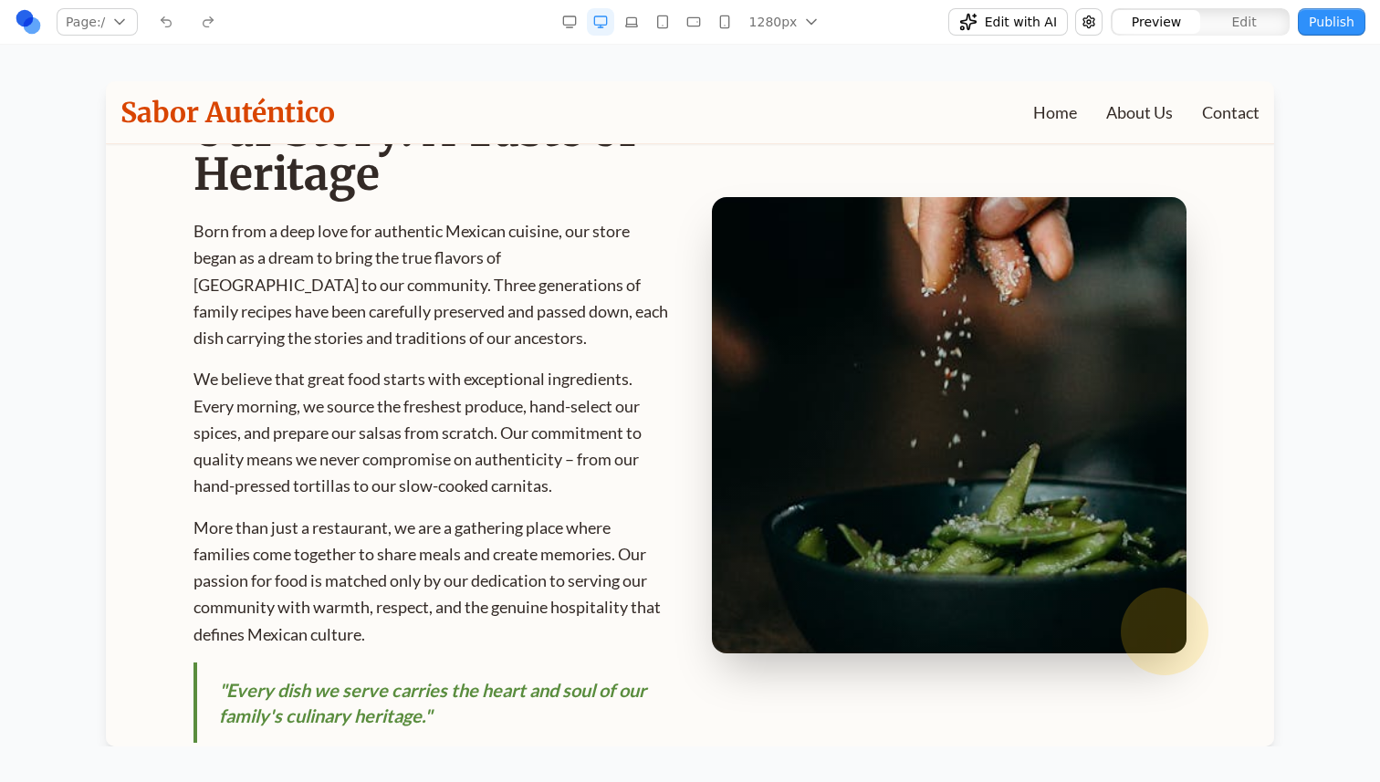
click at [627, 24] on icon "button" at bounding box center [631, 22] width 15 height 15
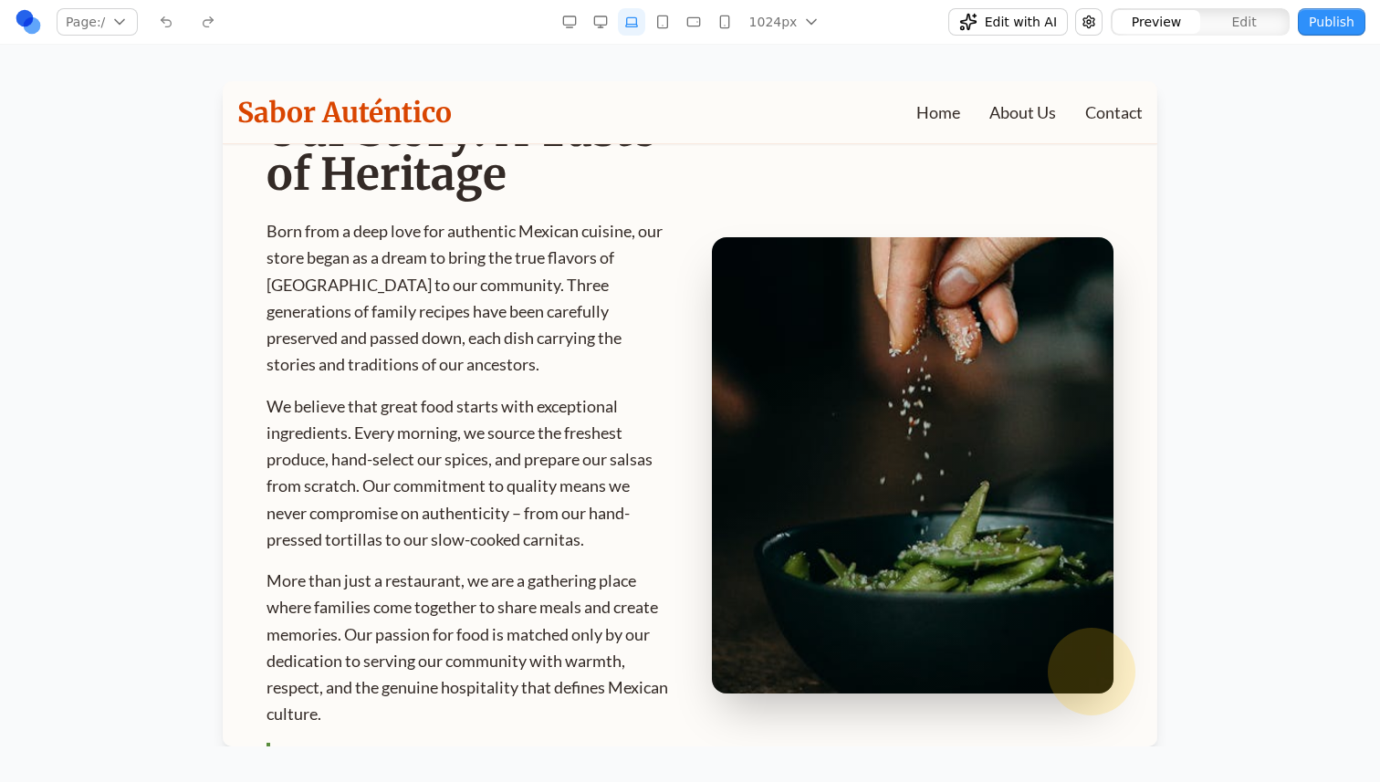
click at [662, 27] on rect "button" at bounding box center [662, 22] width 10 height 12
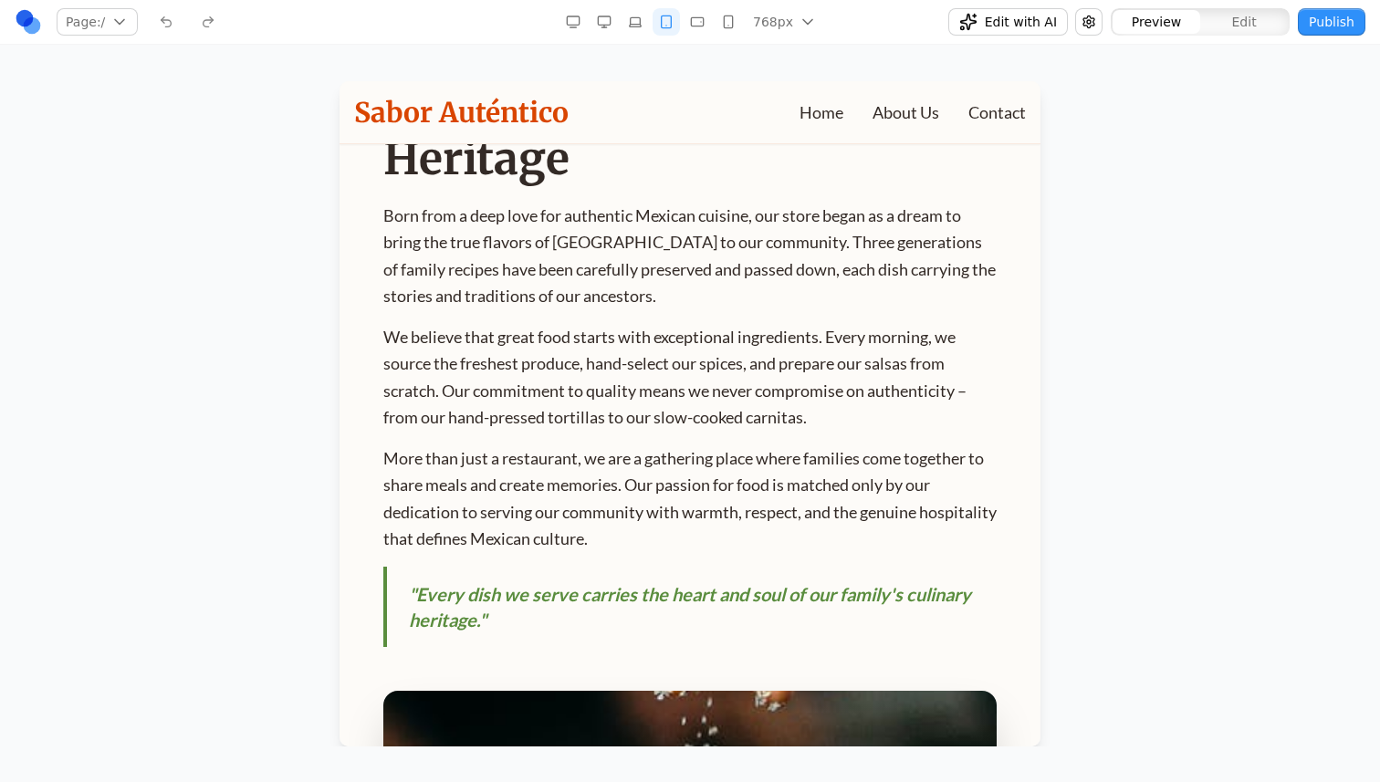
scroll to position [1215, 0]
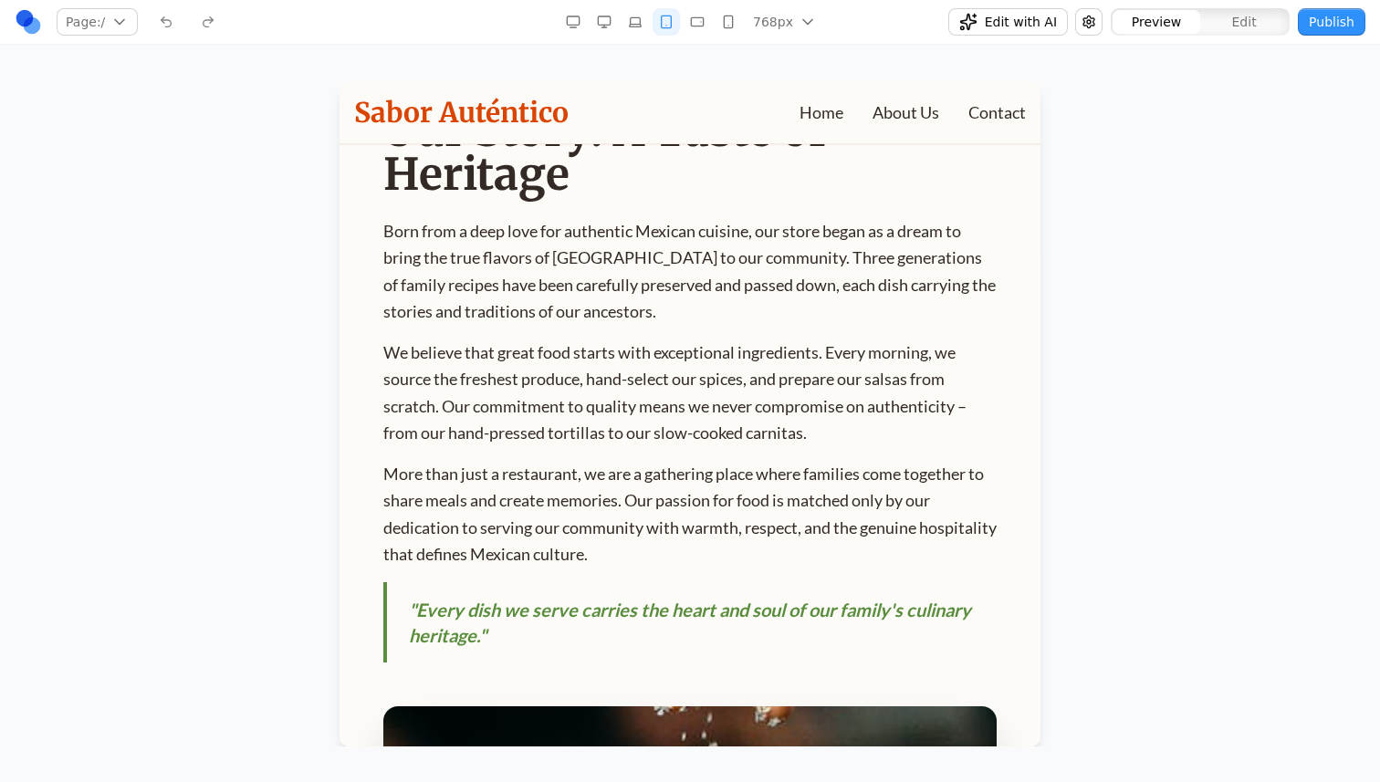
click at [684, 28] on div "768px 1536px 1280px 1024px 768px 480px 375px" at bounding box center [689, 21] width 261 height 27
click at [694, 28] on icon "button" at bounding box center [697, 22] width 15 height 15
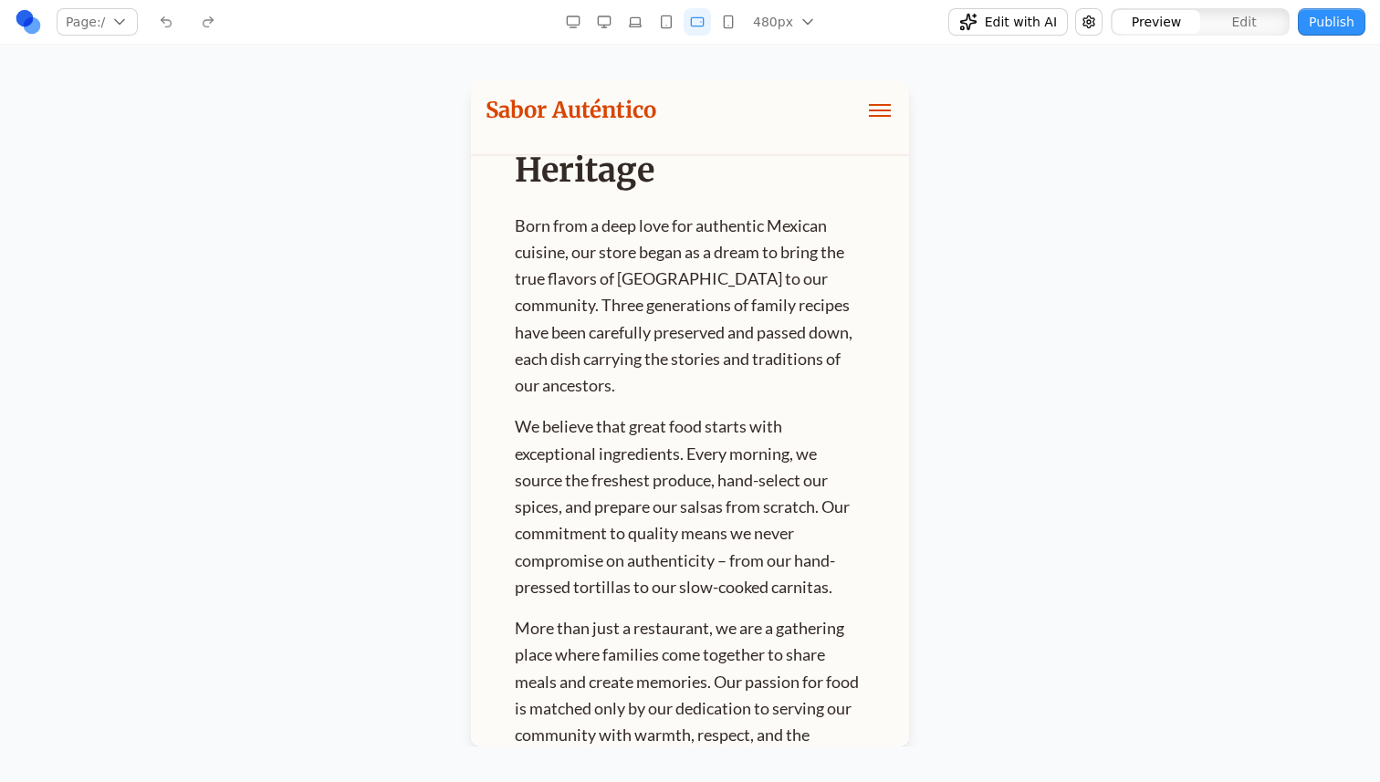
click at [718, 29] on button "button" at bounding box center [727, 21] width 27 height 27
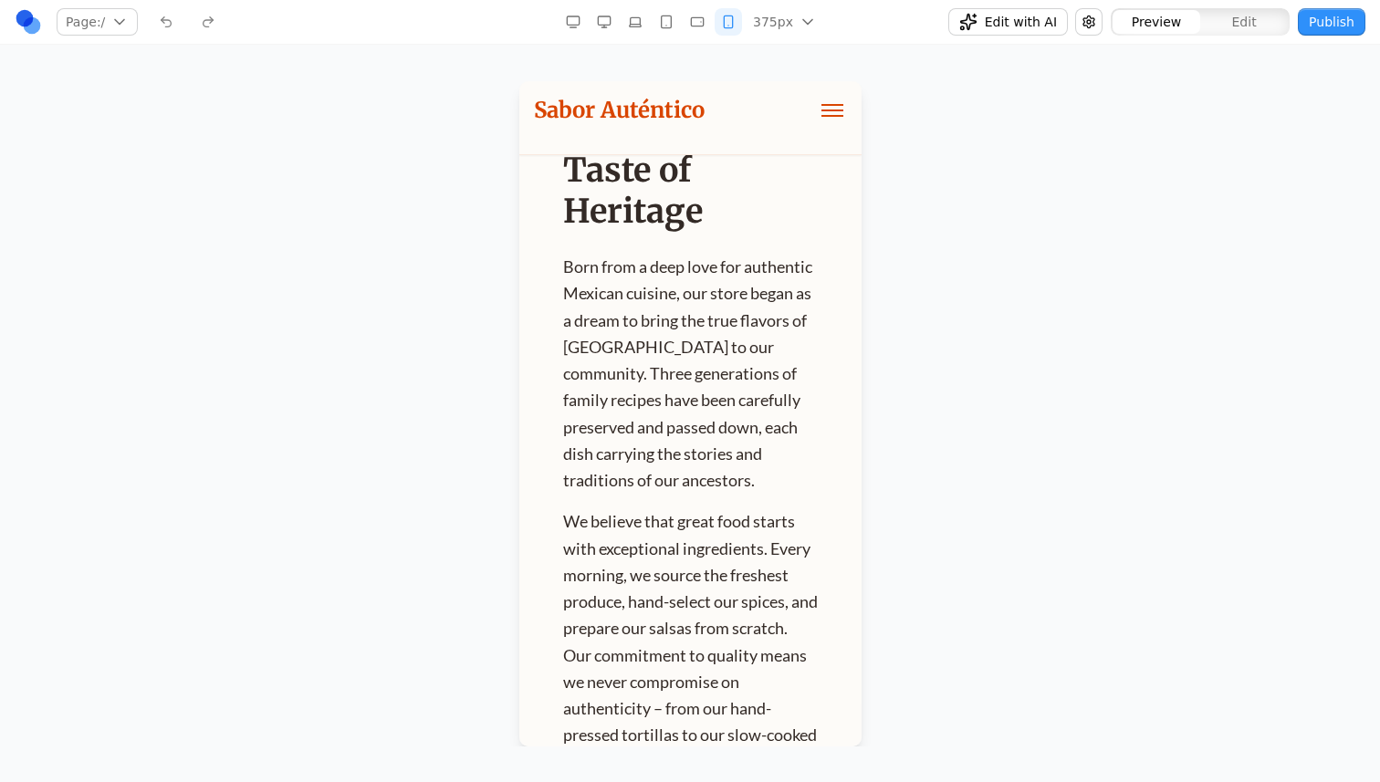
click at [693, 30] on button "button" at bounding box center [696, 21] width 27 height 27
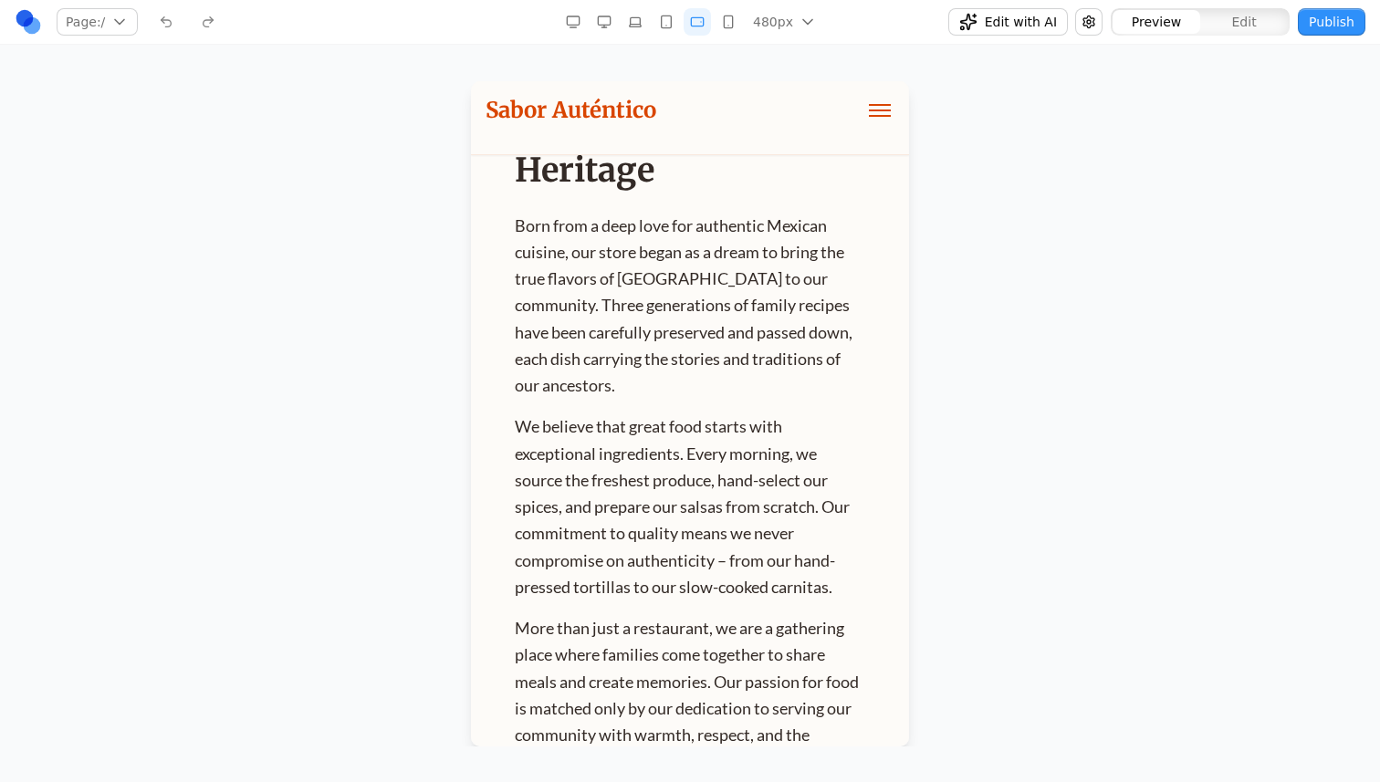
click at [663, 30] on button "button" at bounding box center [665, 21] width 27 height 27
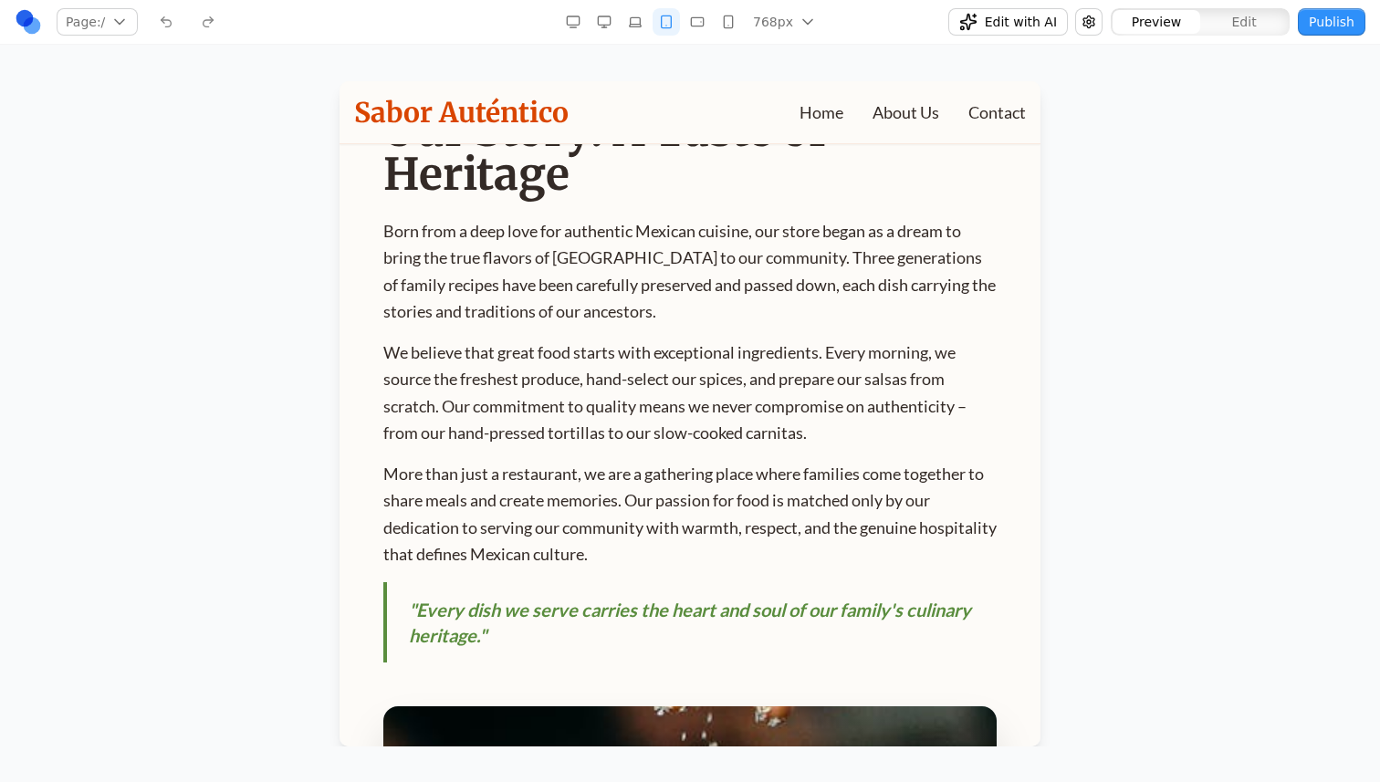
click at [633, 29] on button "button" at bounding box center [634, 21] width 27 height 27
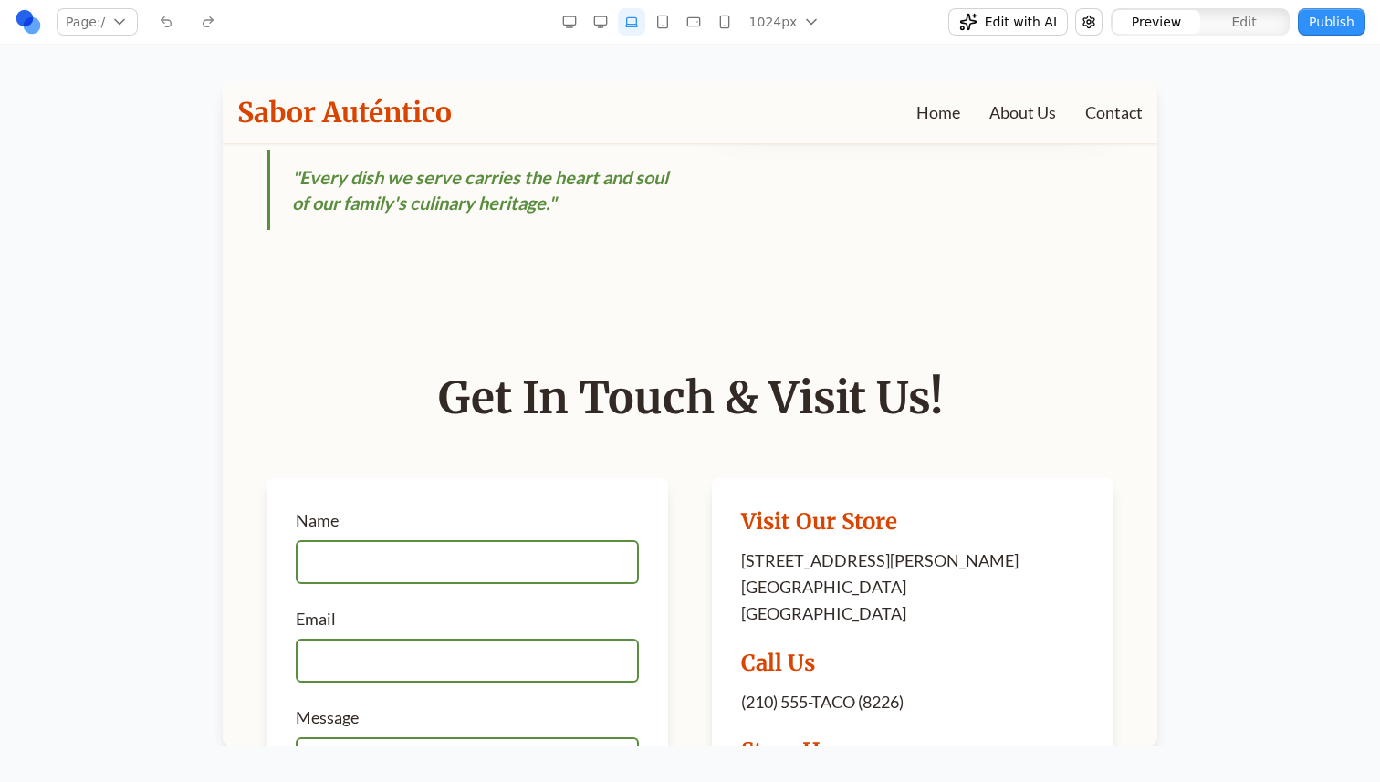
scroll to position [774, 0]
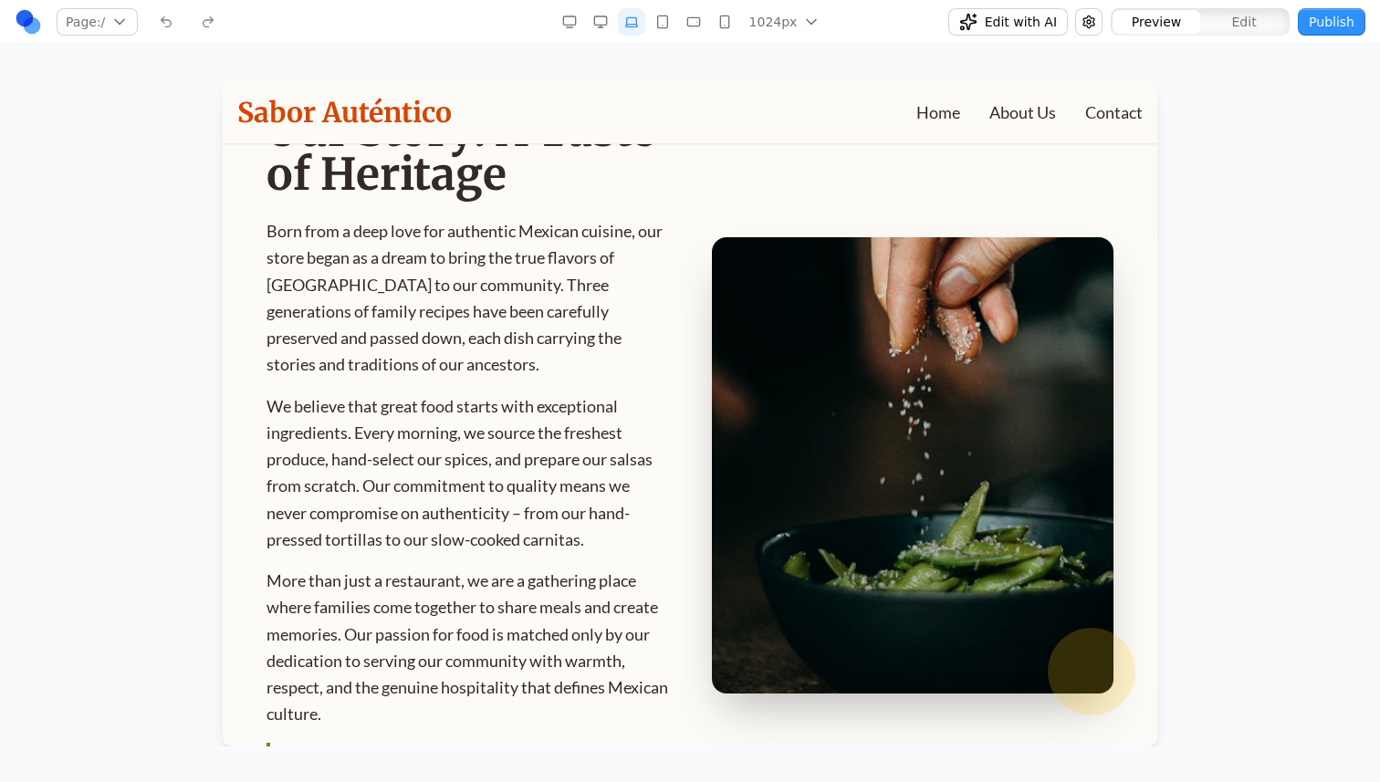
click at [612, 29] on button "button" at bounding box center [600, 21] width 27 height 27
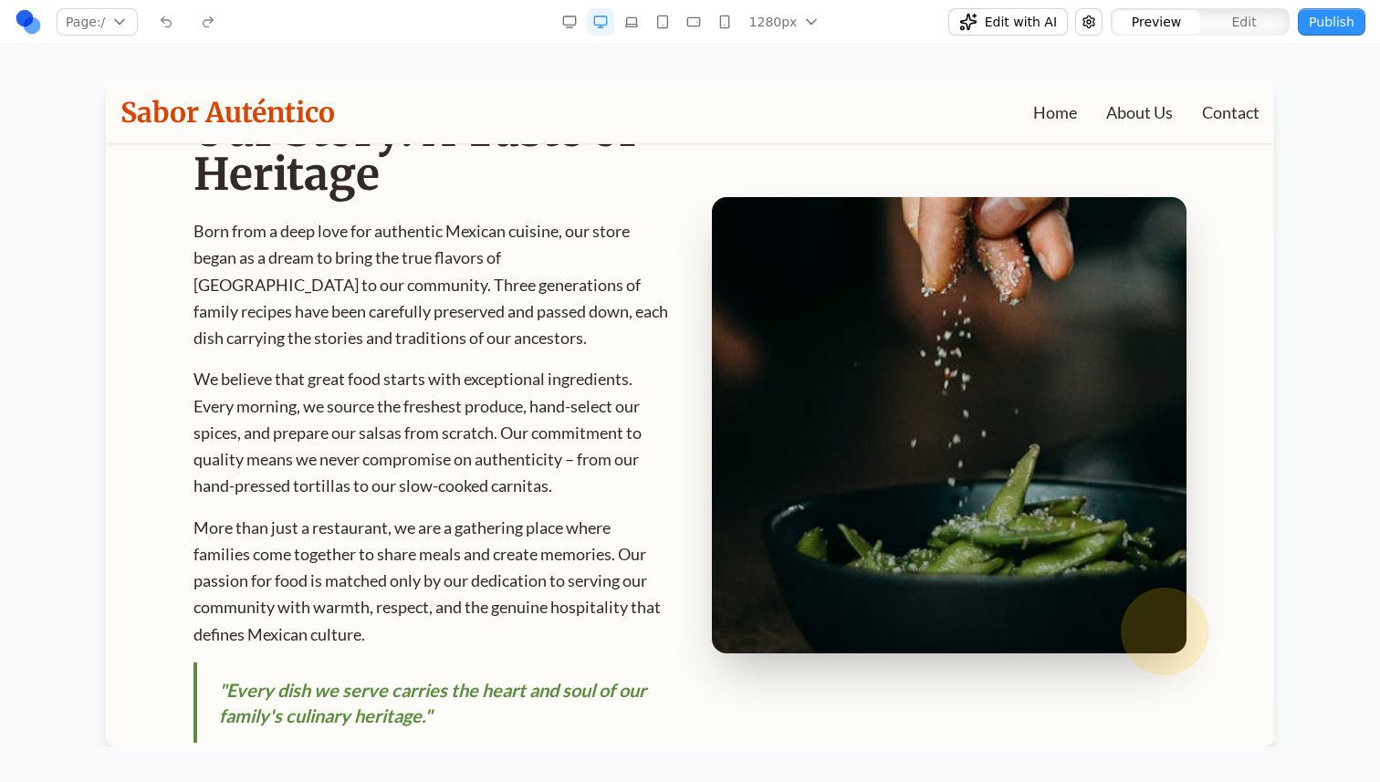
click at [555, 20] on div "1280px 1536px 1280px 1024px 768px 480px 375px" at bounding box center [690, 21] width 441 height 27
click at [572, 20] on icon "button" at bounding box center [569, 22] width 15 height 15
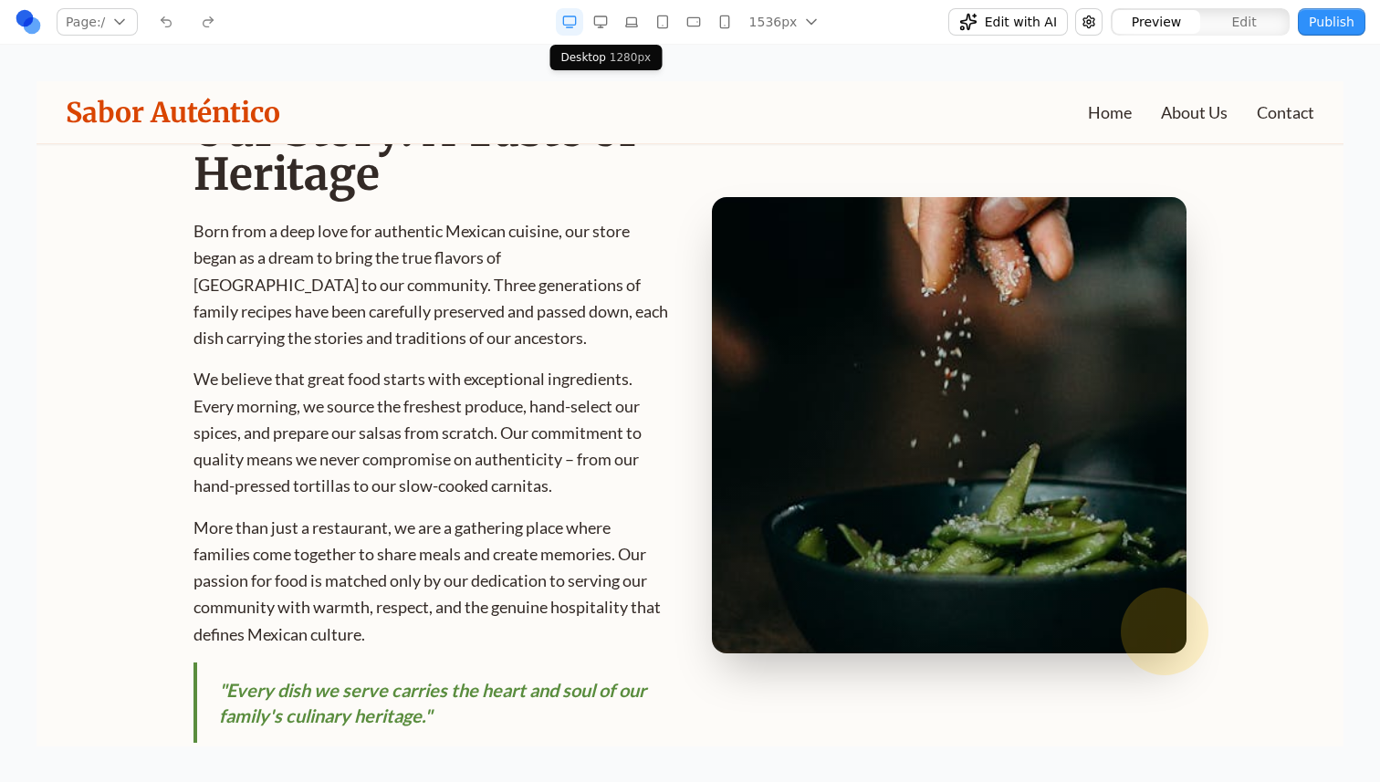
click at [606, 26] on icon "button" at bounding box center [600, 22] width 15 height 15
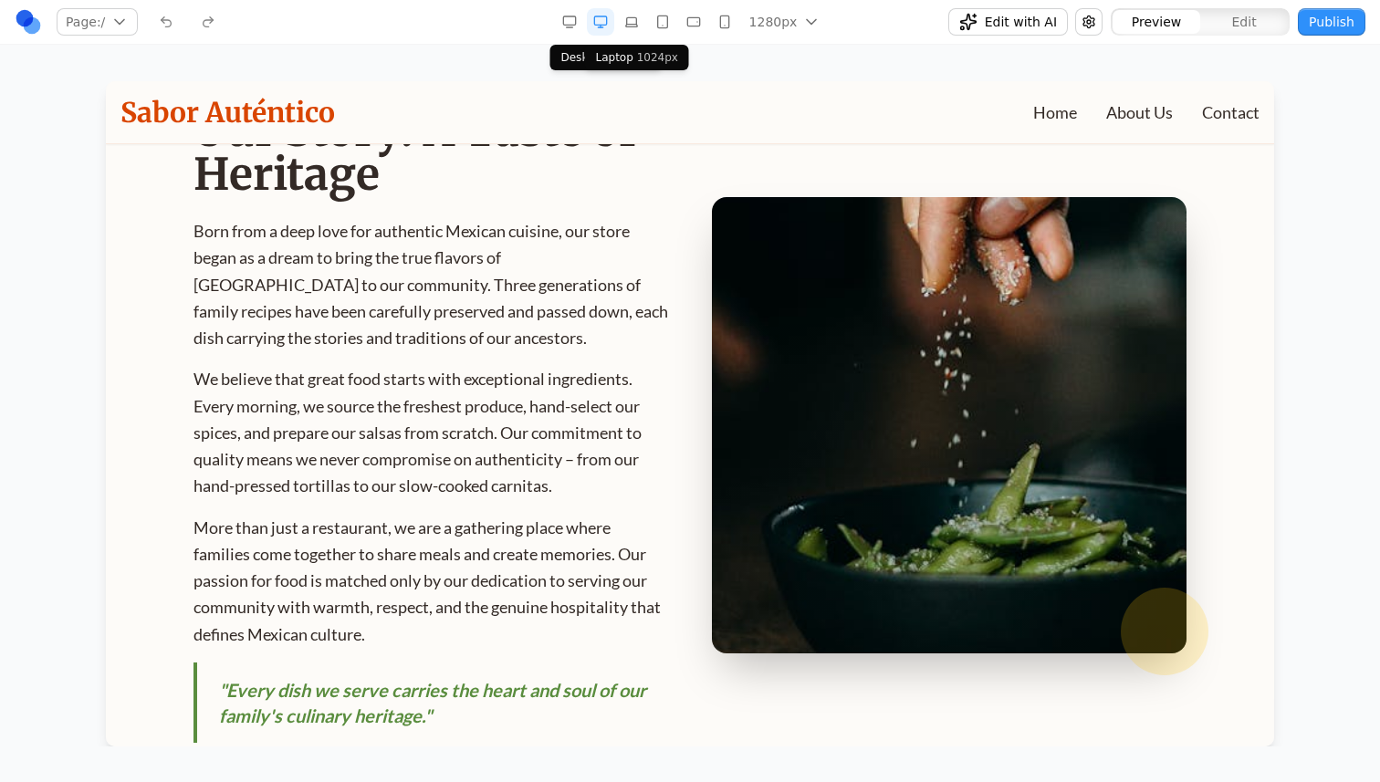
click at [625, 25] on button "button" at bounding box center [631, 21] width 27 height 27
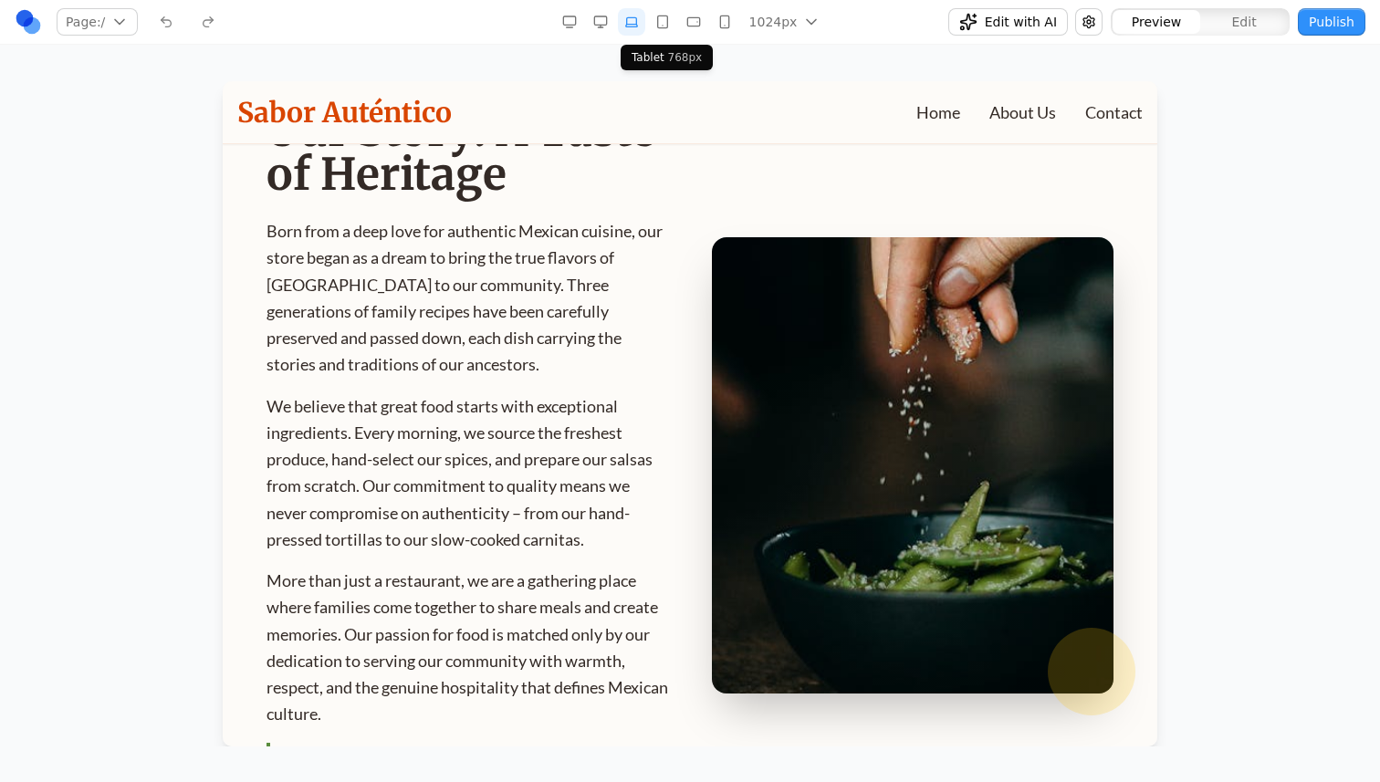
click at [656, 27] on button "button" at bounding box center [662, 21] width 27 height 27
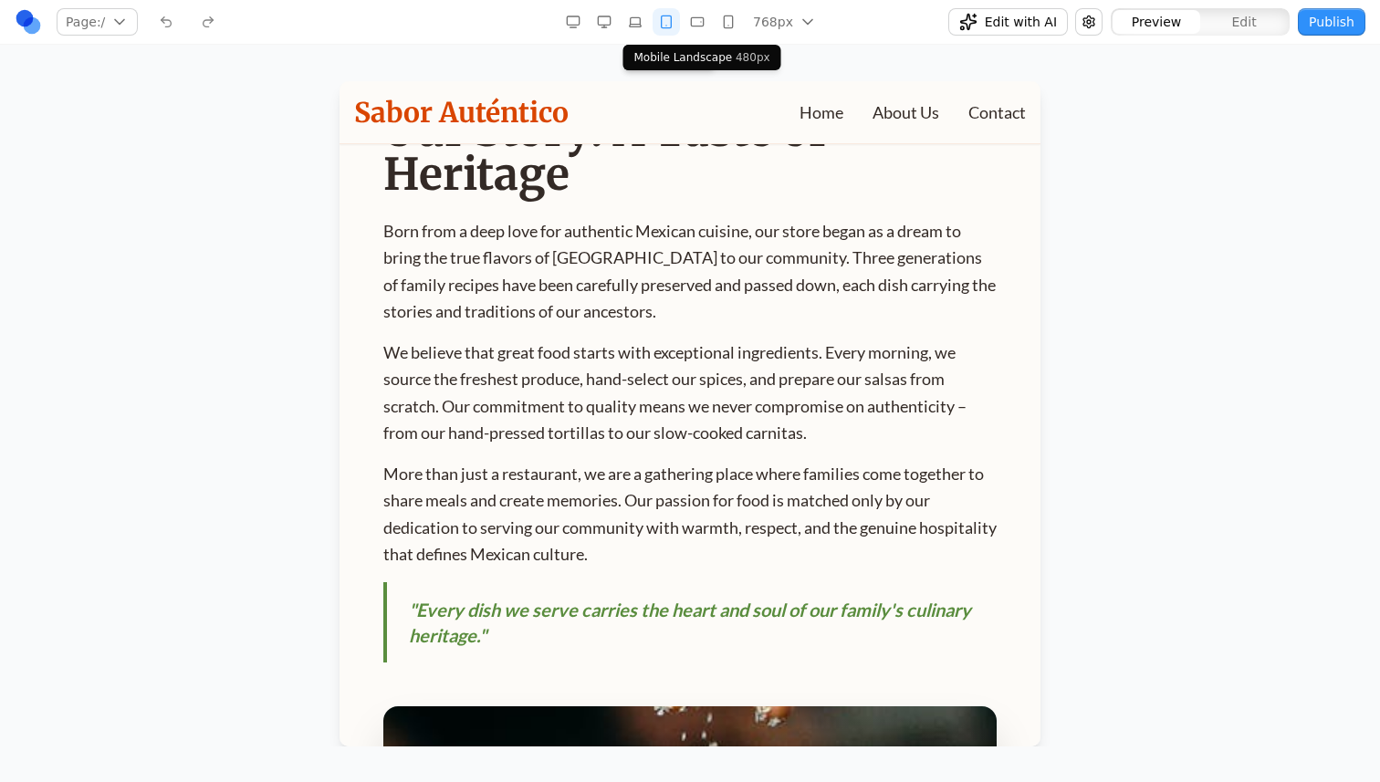
click at [685, 26] on button "button" at bounding box center [696, 21] width 27 height 27
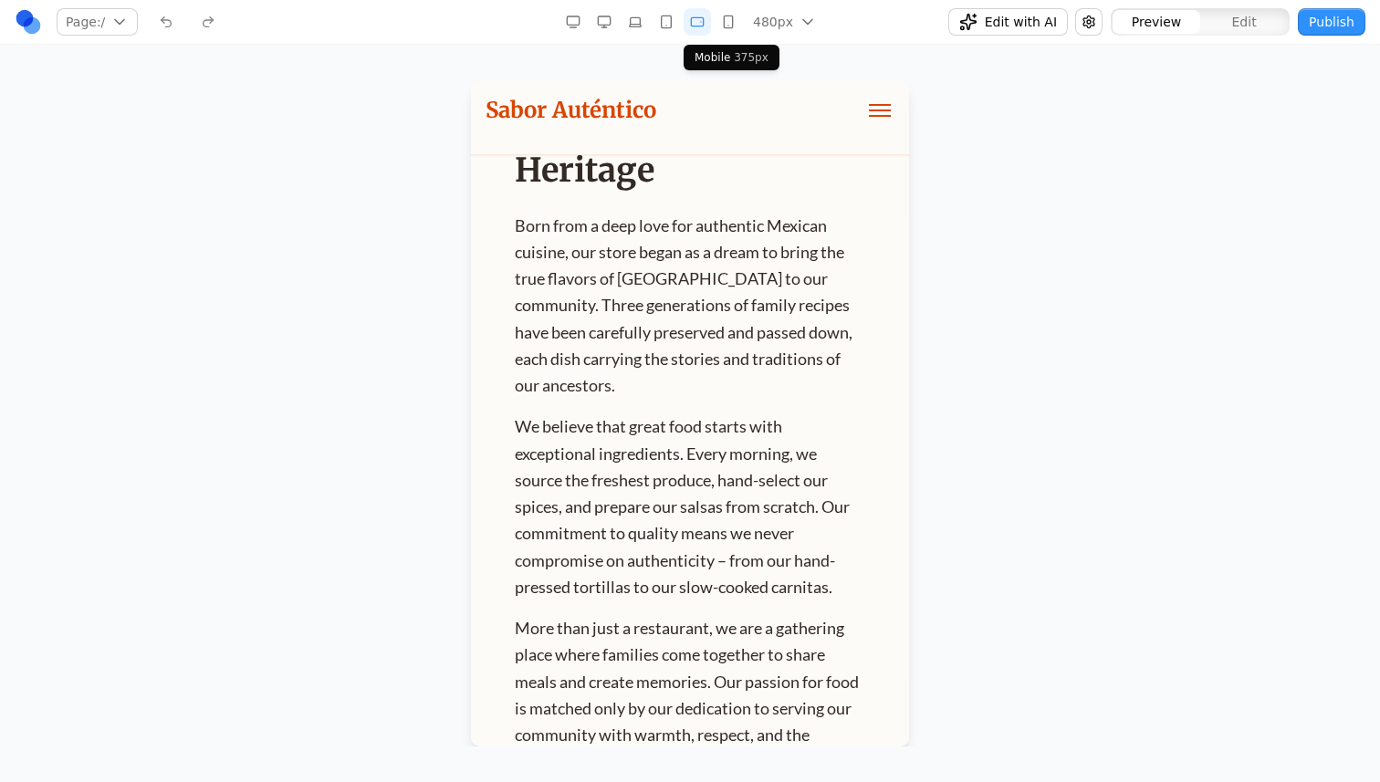
click at [729, 29] on button "button" at bounding box center [727, 21] width 27 height 27
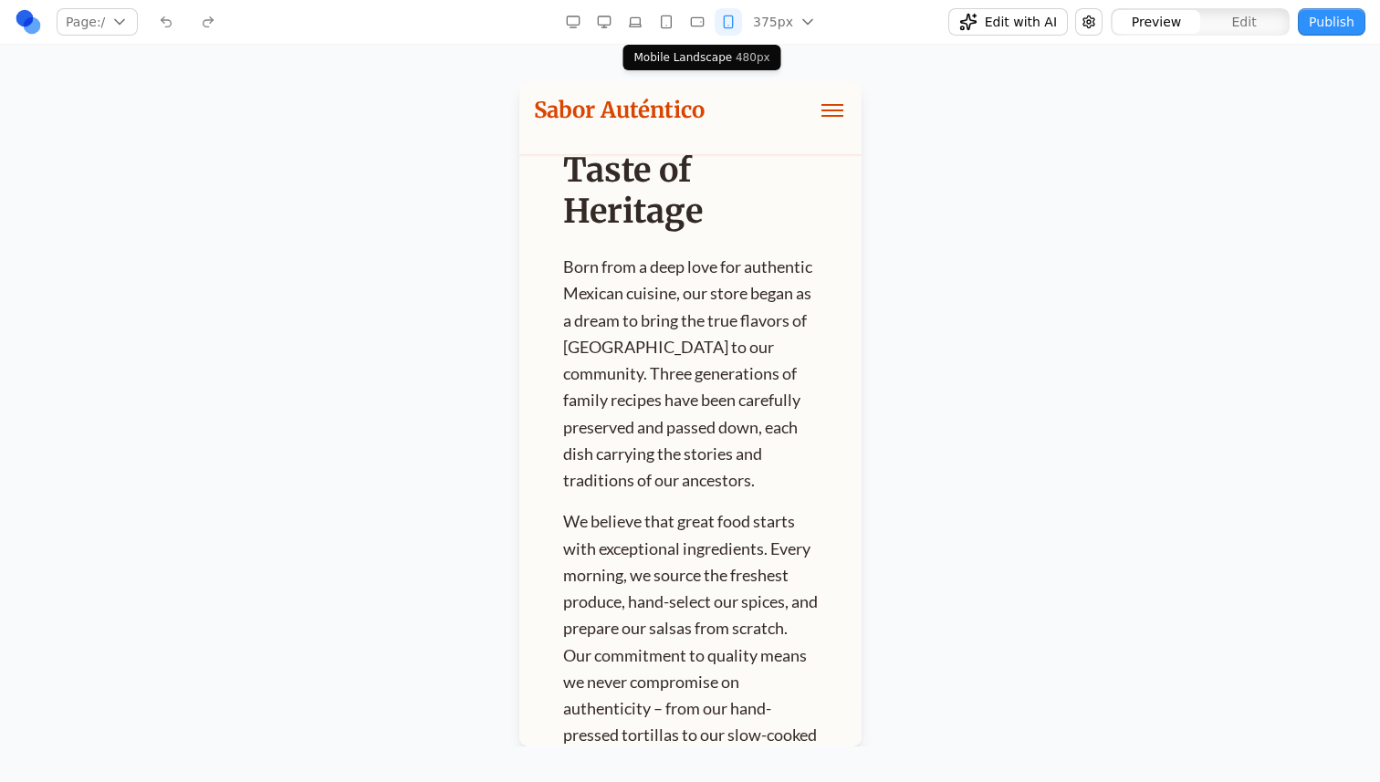
click at [674, 35] on button "button" at bounding box center [665, 21] width 27 height 27
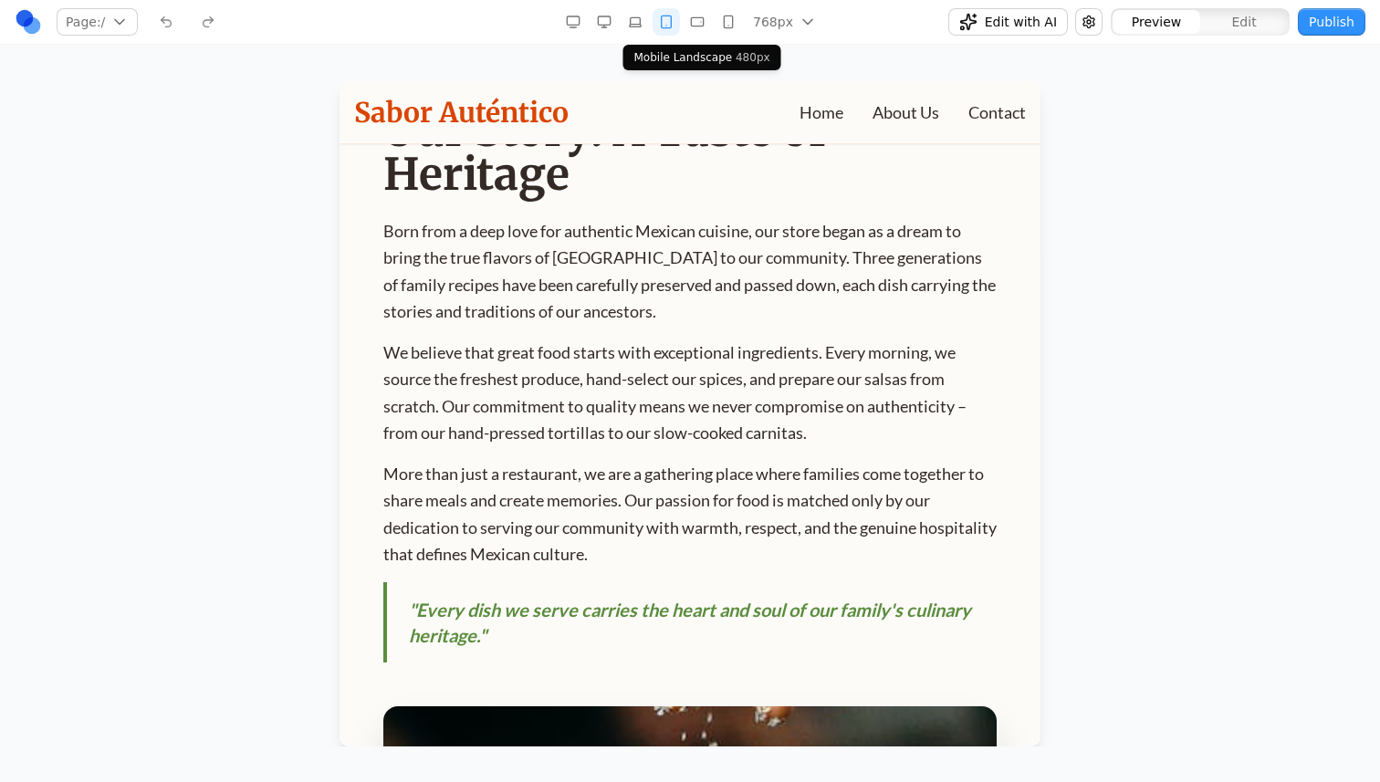
click at [693, 35] on button "button" at bounding box center [696, 21] width 27 height 27
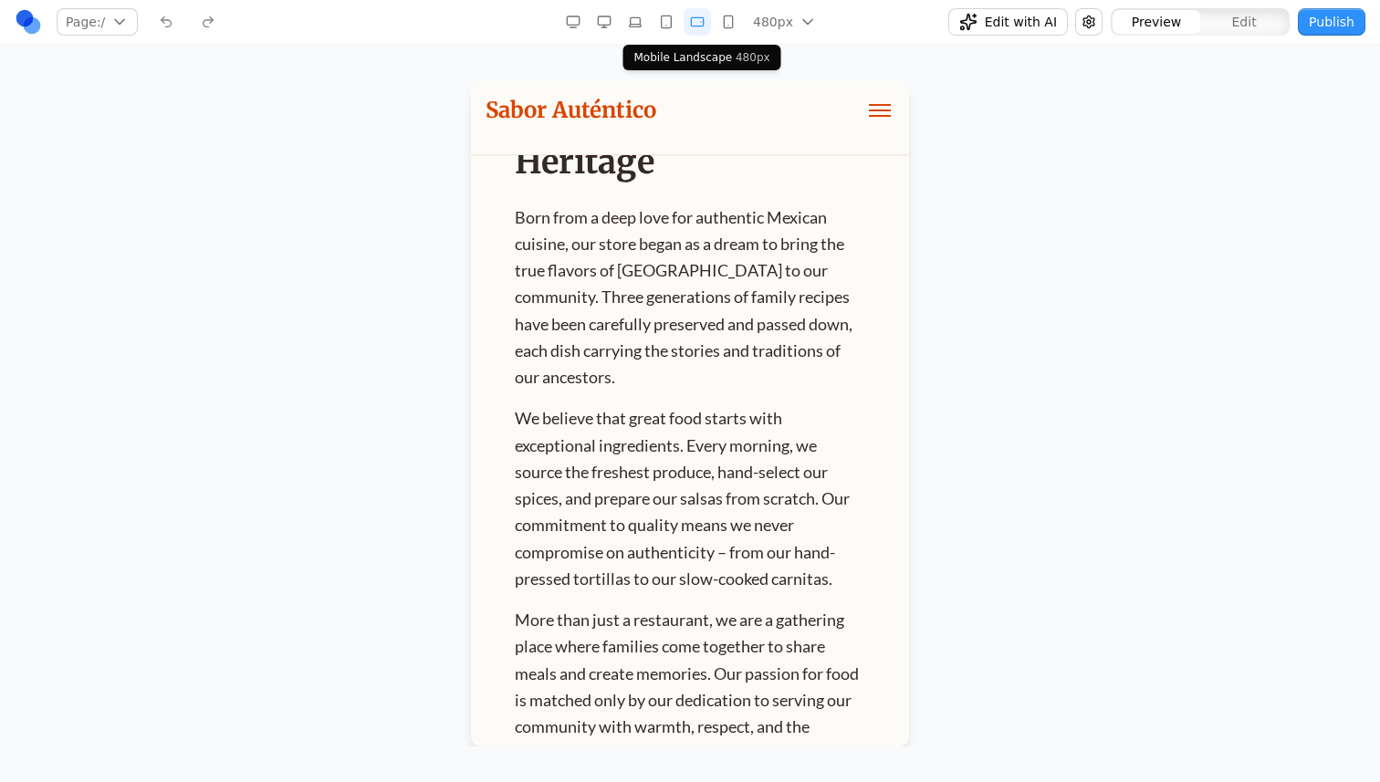
scroll to position [1027, 0]
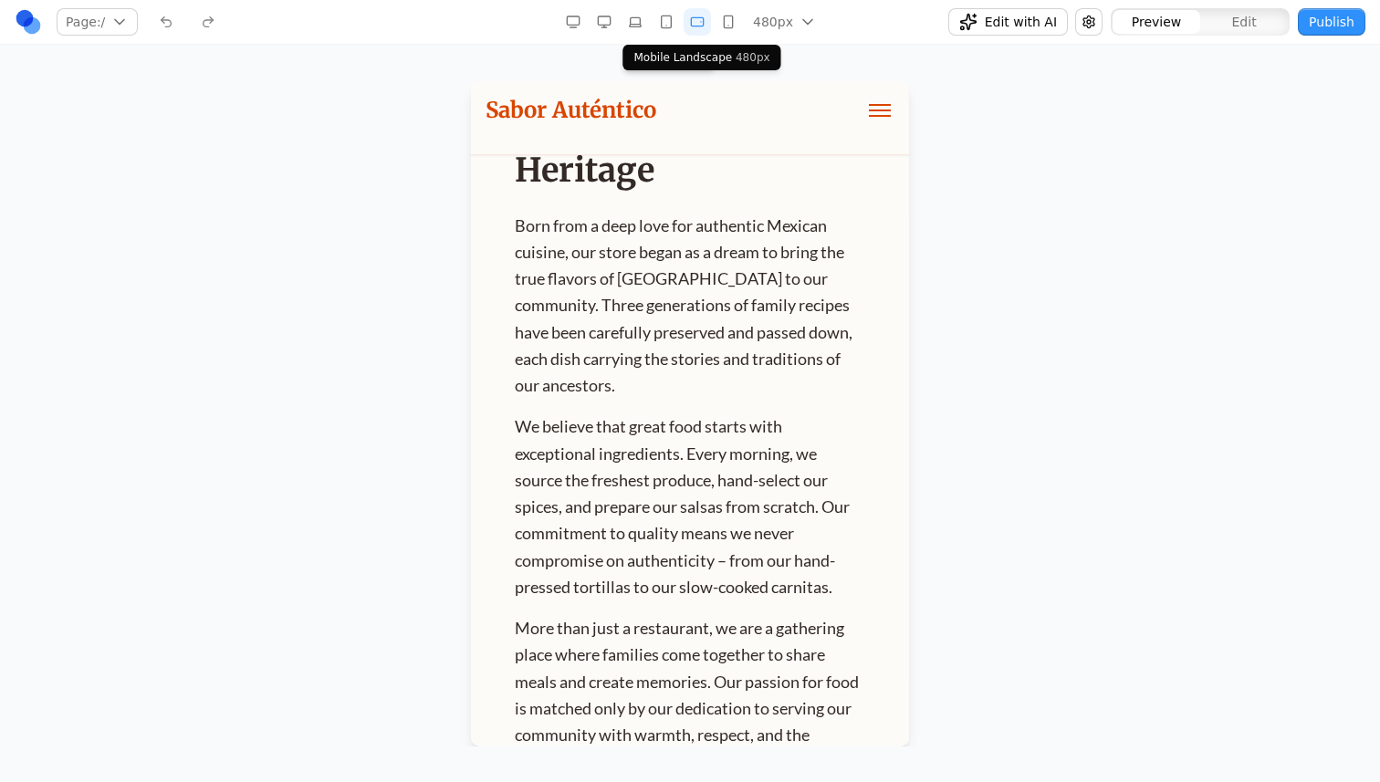
click at [667, 36] on div "480px 1536px 1280px 1024px 768px 480px 375px" at bounding box center [690, 21] width 441 height 29
click at [643, 36] on div "480px 1536px 1280px 1024px 768px 480px 375px" at bounding box center [690, 21] width 441 height 29
click at [631, 22] on icon "button" at bounding box center [636, 21] width 12 height 9
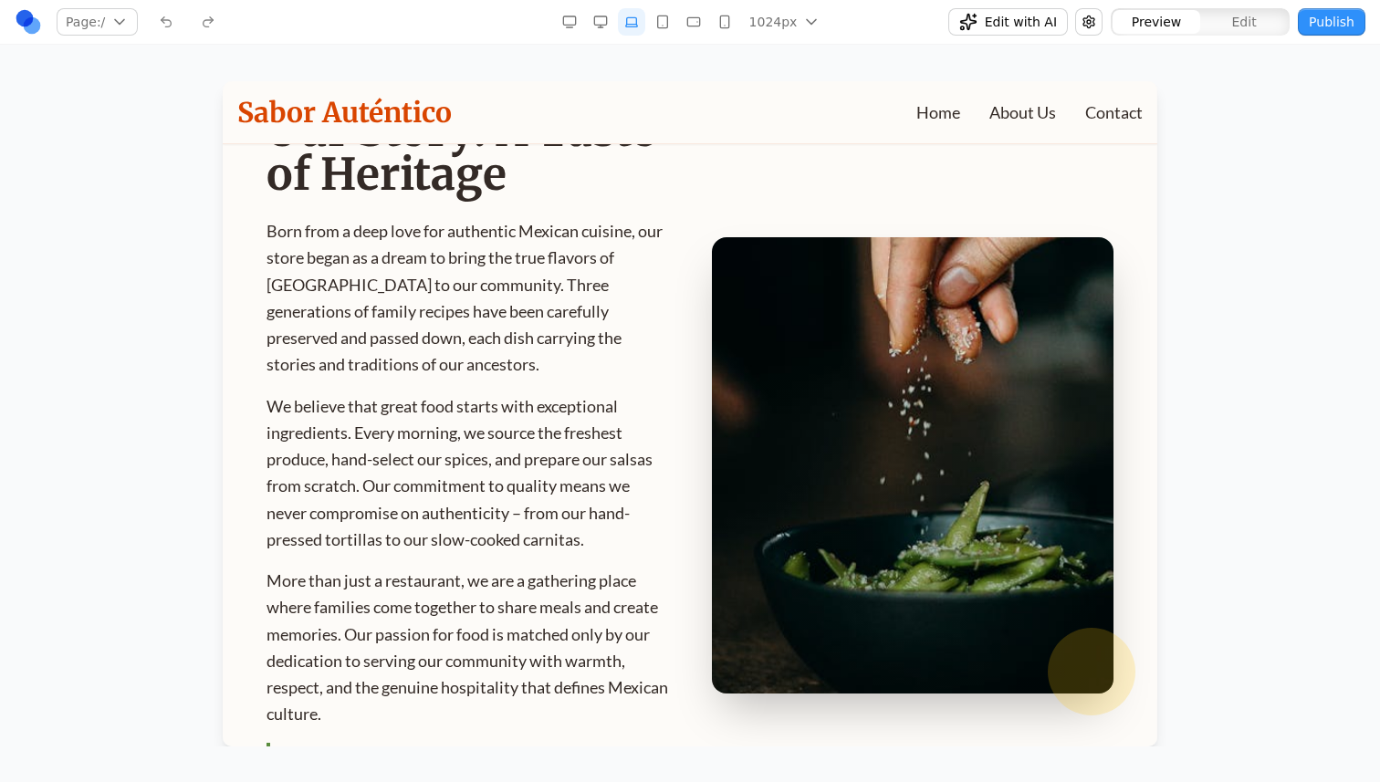
click at [597, 22] on rect "button" at bounding box center [600, 20] width 12 height 8
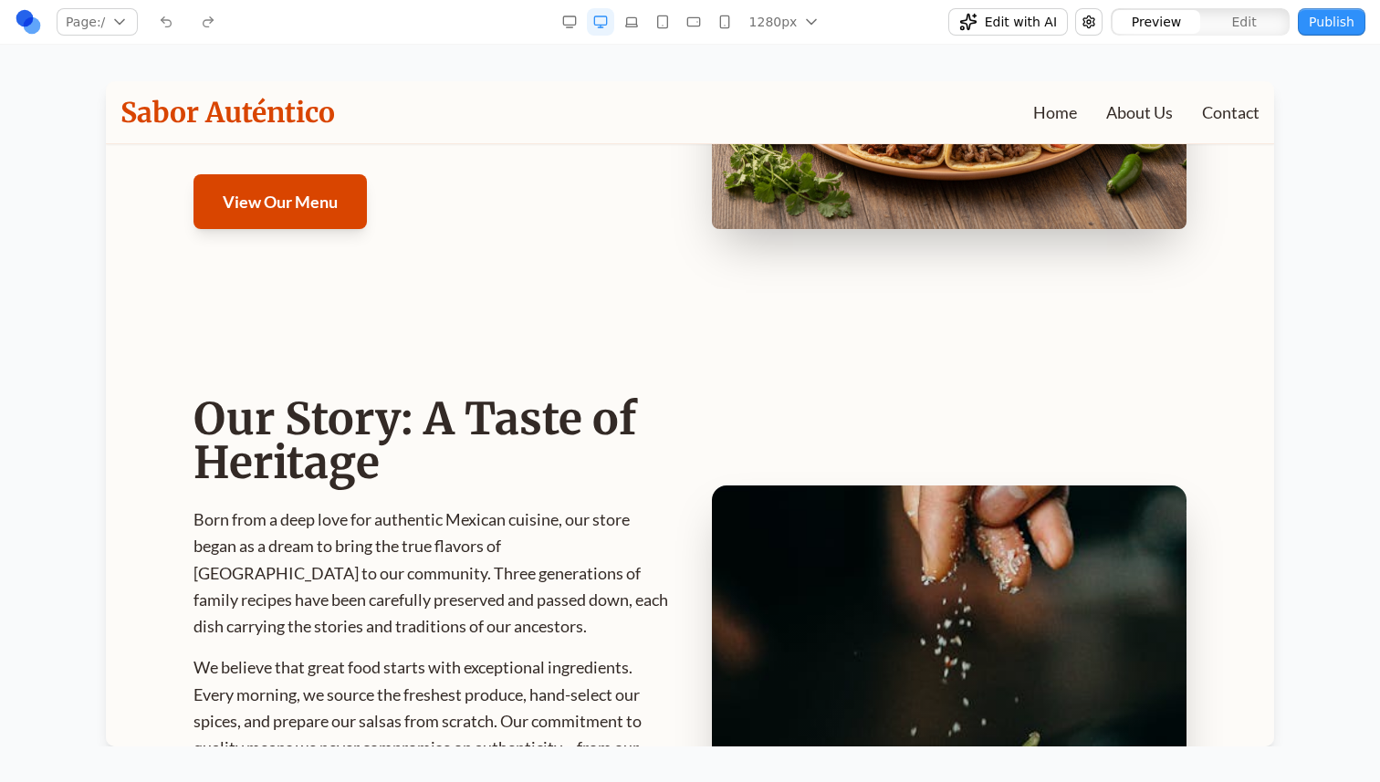
scroll to position [156, 0]
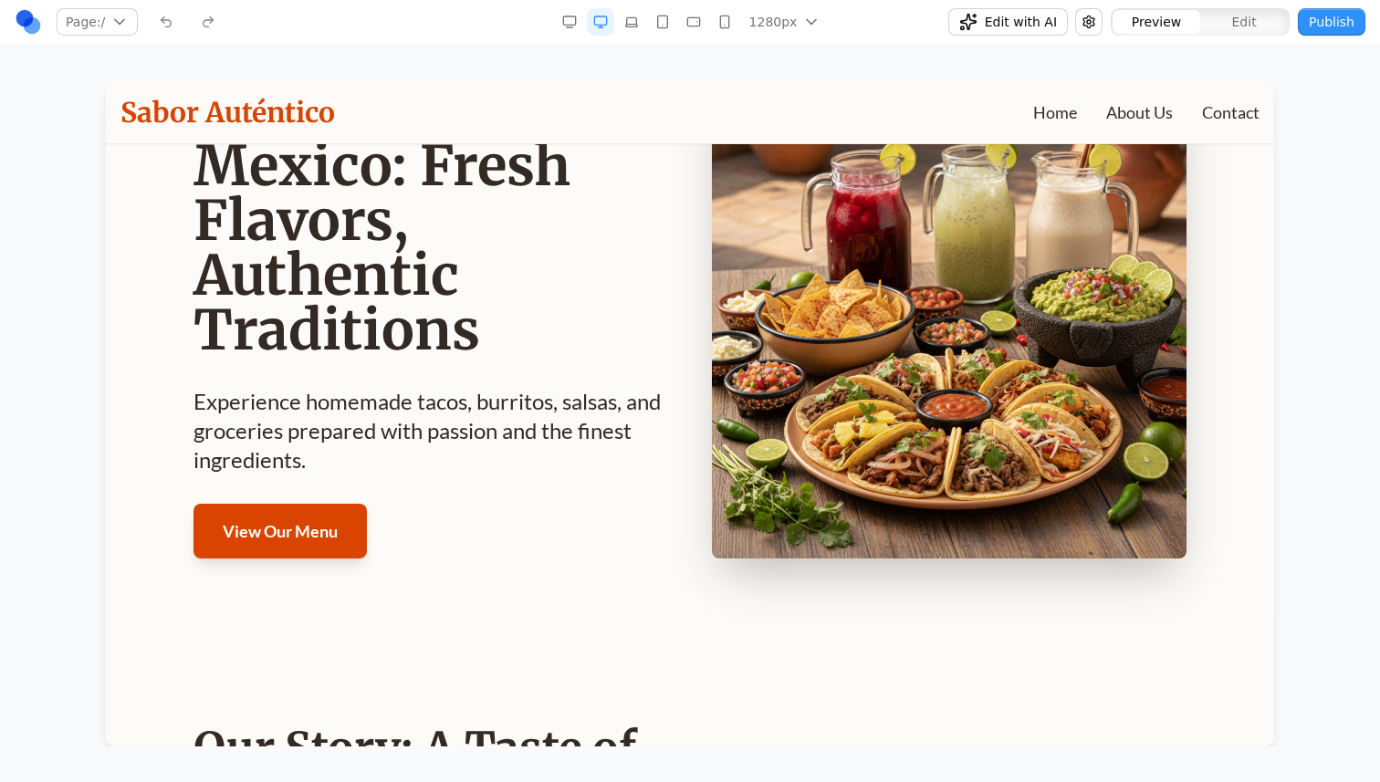
click at [622, 25] on button "button" at bounding box center [631, 21] width 27 height 27
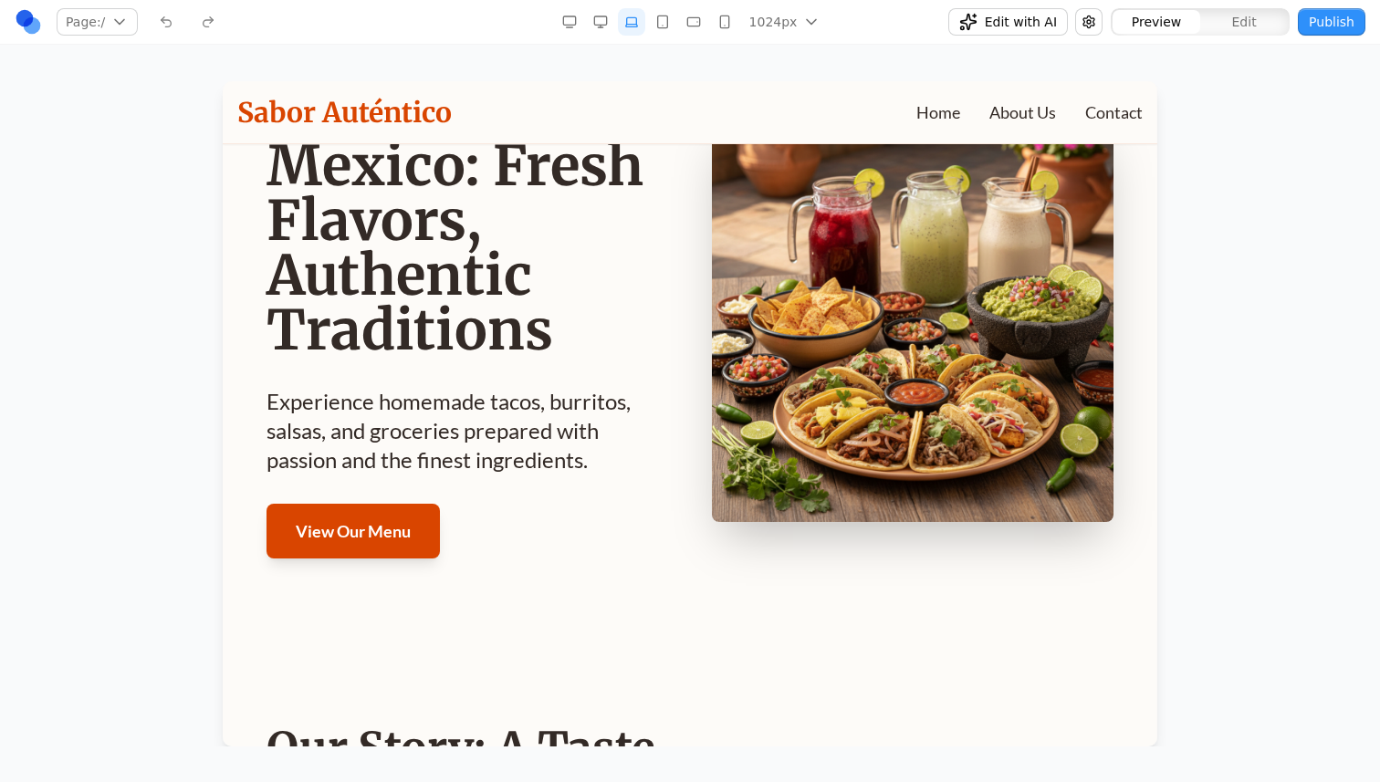
click at [670, 36] on nav "Page: / / Manage pages 1024px 1536px 1280px 1024px 768px 480px 375px Edit with …" at bounding box center [690, 22] width 1380 height 45
click at [668, 18] on icon "button" at bounding box center [662, 22] width 15 height 15
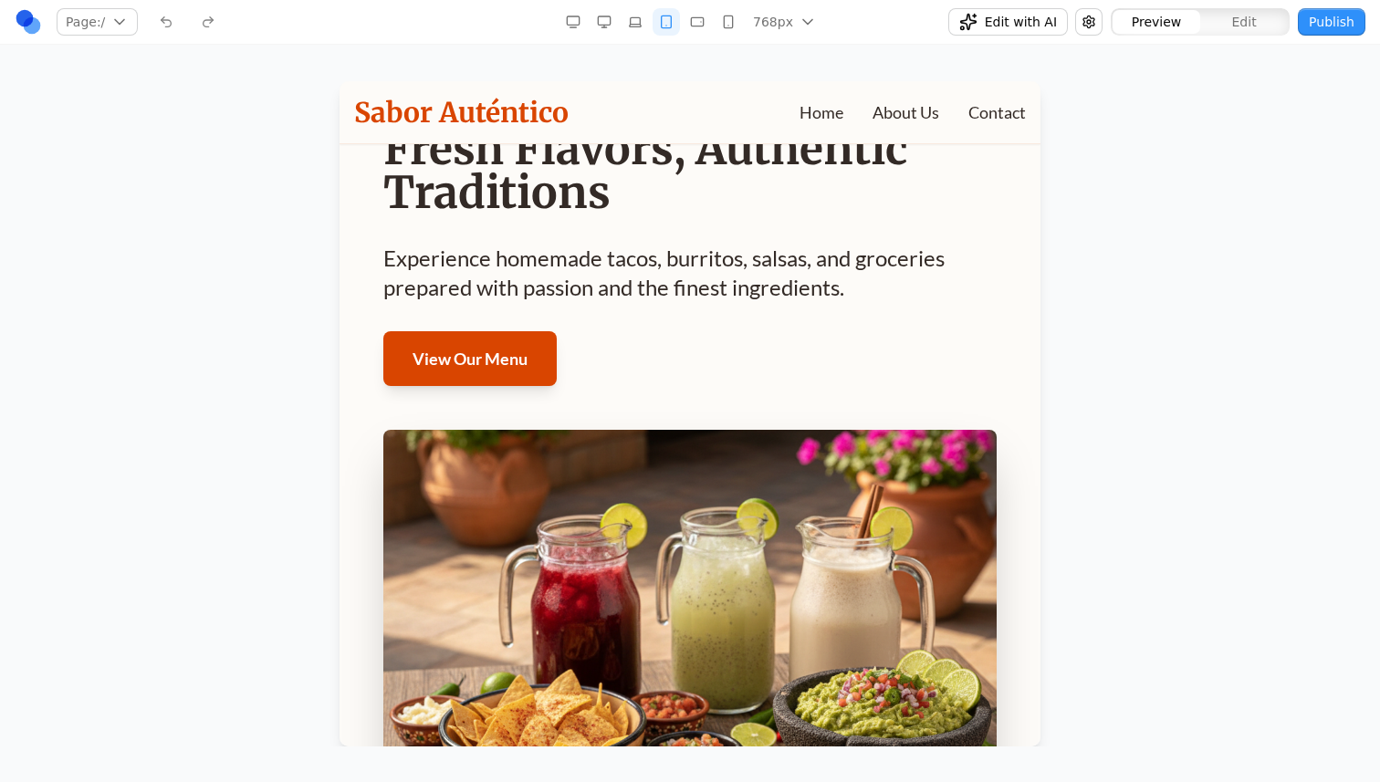
click at [702, 26] on rect "button" at bounding box center [697, 21] width 12 height 8
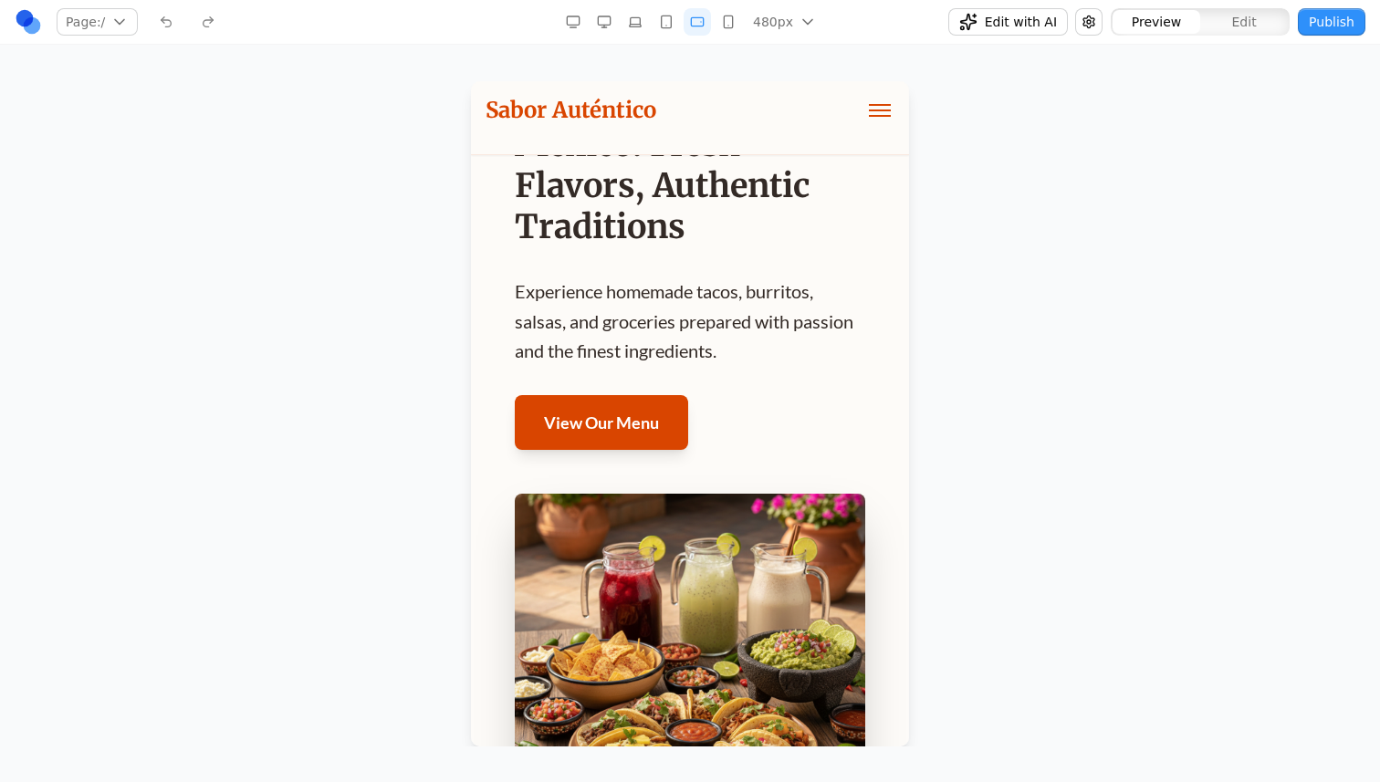
click at [666, 26] on icon "button" at bounding box center [666, 22] width 15 height 15
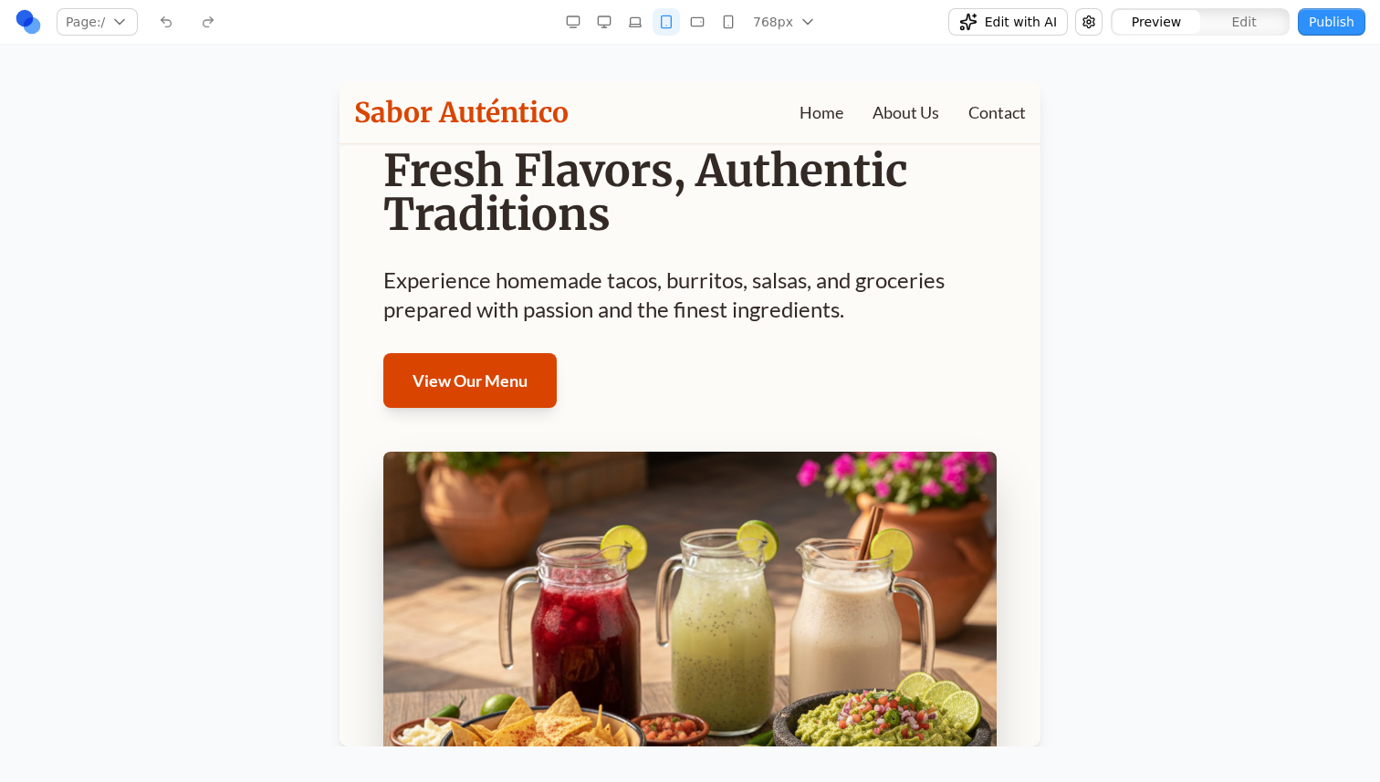
scroll to position [0, 0]
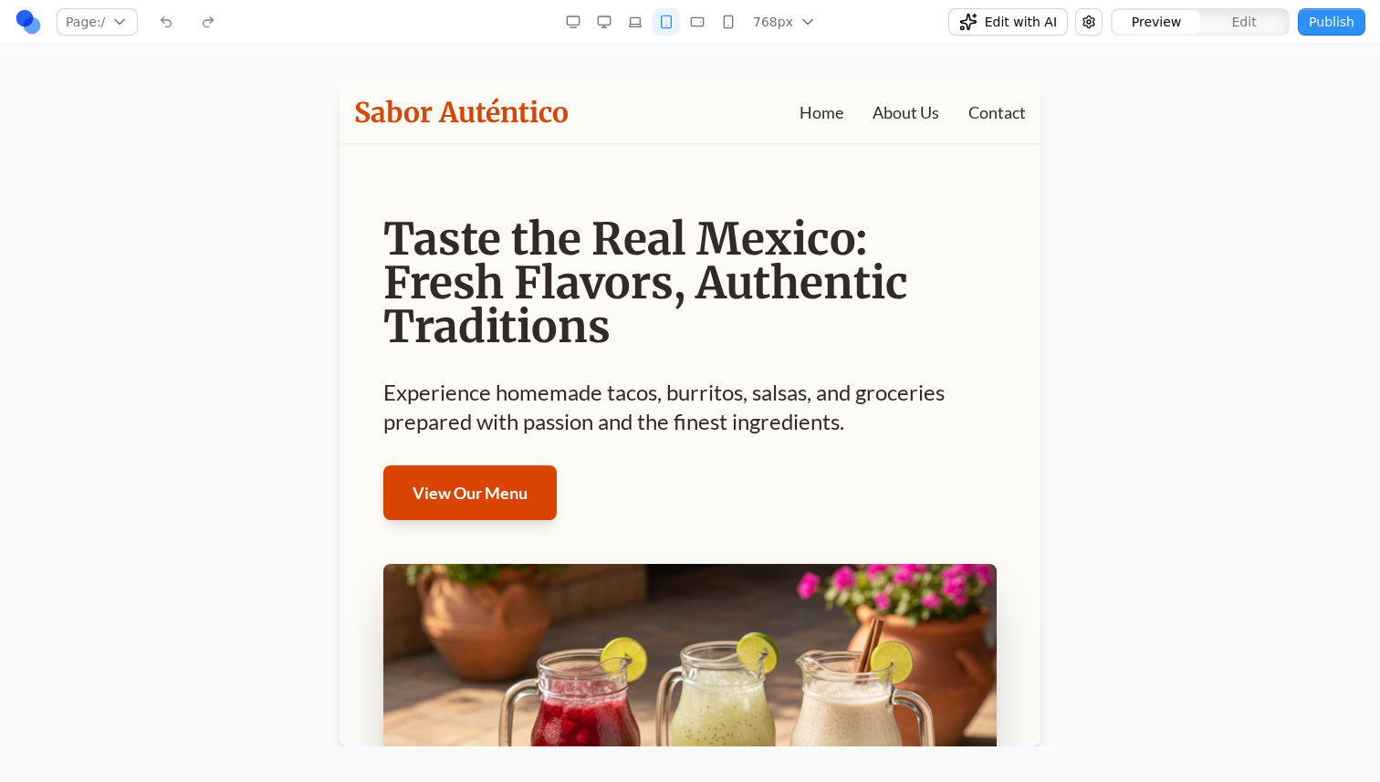
click at [210, 25] on div "Page: / / Manage pages" at bounding box center [235, 21] width 441 height 29
click at [150, 28] on div "Page: / / Manage pages" at bounding box center [235, 21] width 441 height 29
click at [209, 24] on div "Page: / / Manage pages" at bounding box center [235, 21] width 441 height 29
click at [173, 24] on div "Page: / / Manage pages" at bounding box center [235, 21] width 441 height 29
click at [698, 3] on nav "Page: / / Manage pages 768px 1536px 1280px 1024px 768px 480px 375px Edit with A…" at bounding box center [690, 22] width 1380 height 45
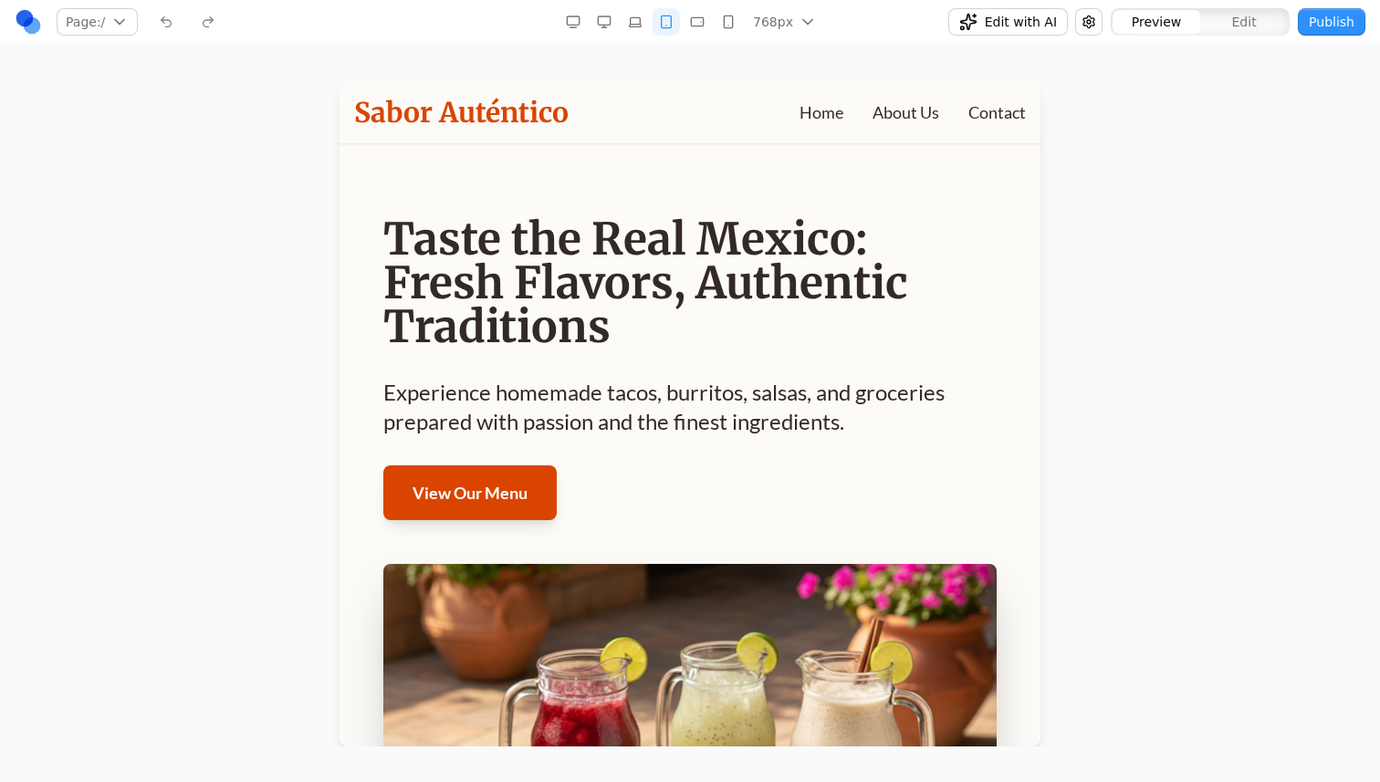
click at [698, 36] on nav "Page: / / Manage pages 768px 1536px 1280px 1024px 768px 480px 375px Edit with A…" at bounding box center [690, 22] width 1380 height 45
click at [698, 19] on icon "button" at bounding box center [697, 22] width 15 height 15
